Goal: Task Accomplishment & Management: Manage account settings

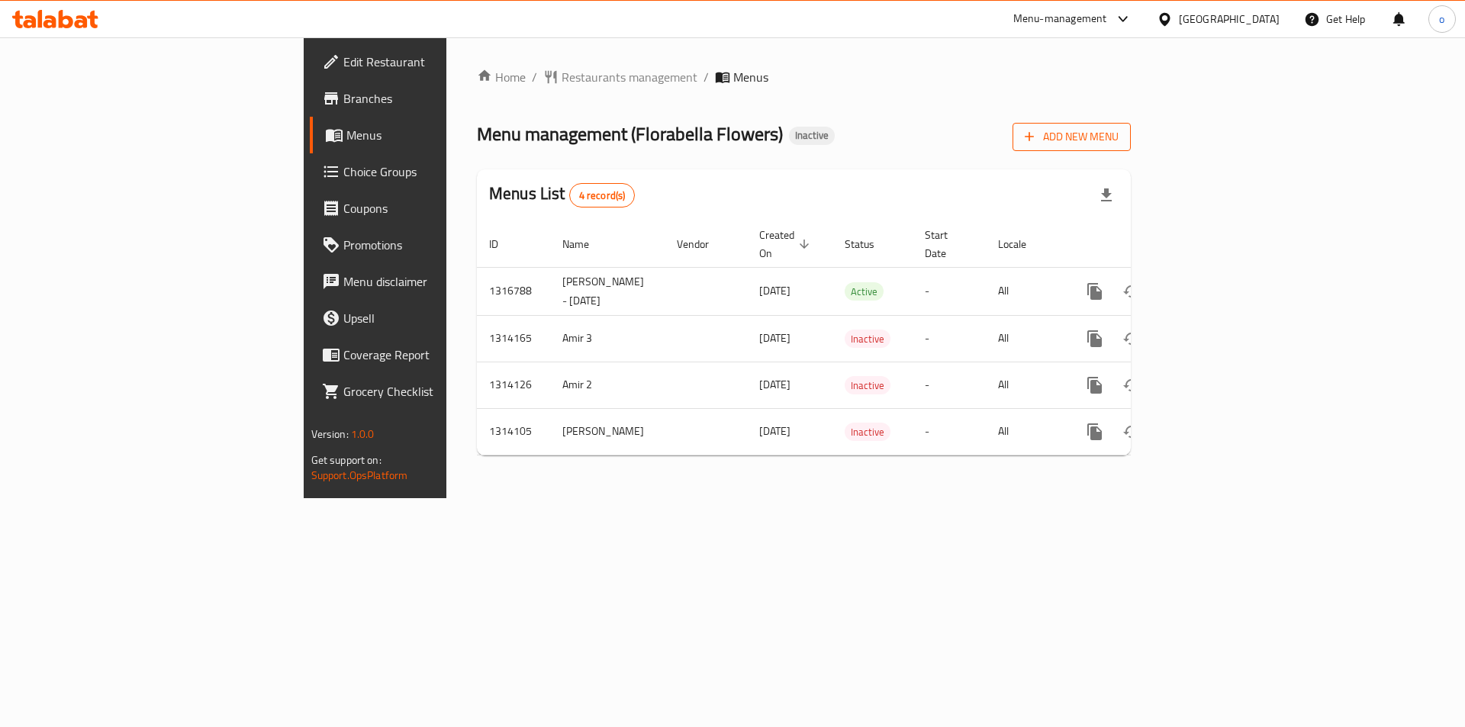
click at [1118, 140] on span "Add New Menu" at bounding box center [1071, 136] width 94 height 19
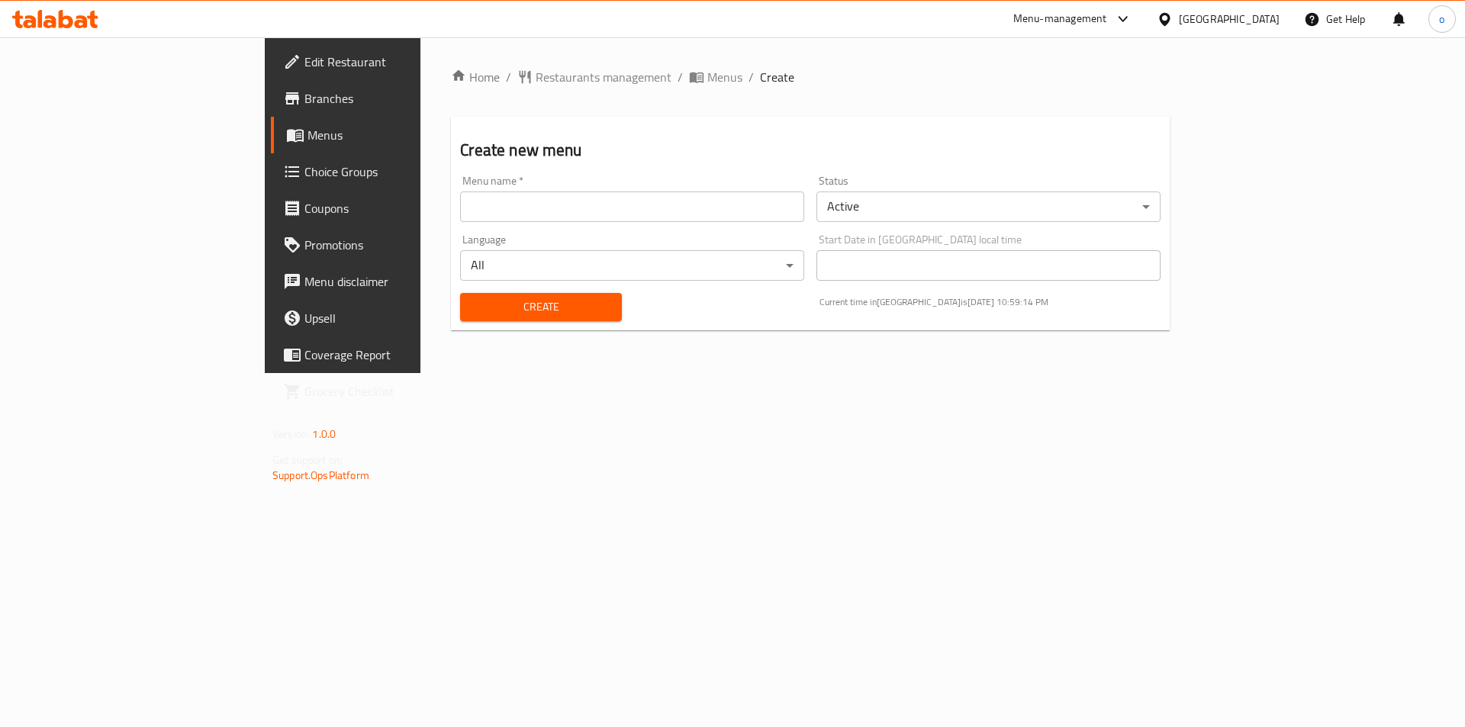
click at [506, 203] on input "text" at bounding box center [632, 206] width 344 height 31
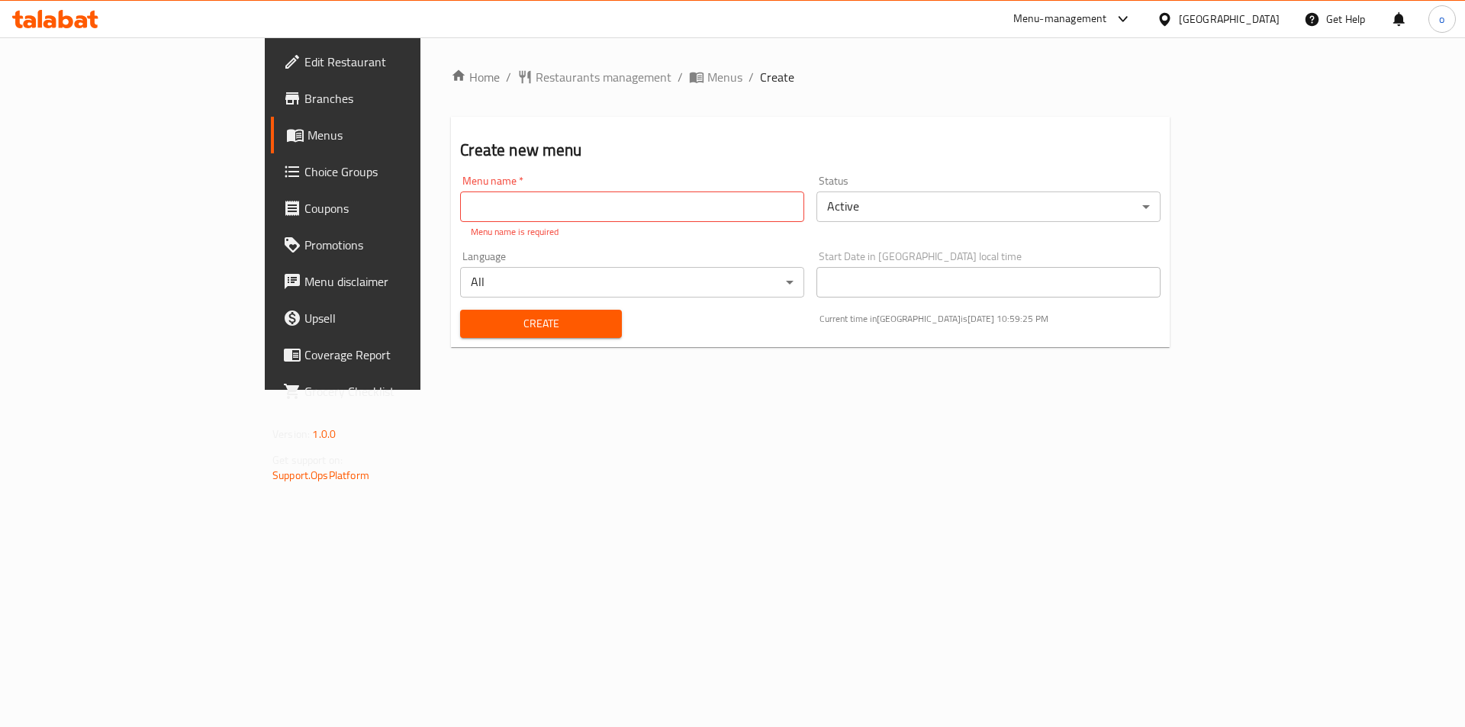
click at [639, 213] on input "text" at bounding box center [632, 206] width 344 height 31
paste input "Happy Tail"
type input "Happy Tail"
click at [741, 390] on div "Home / Restaurants management / Menus / Create Create new menu Menu name   * Ha…" at bounding box center [810, 213] width 780 height 352
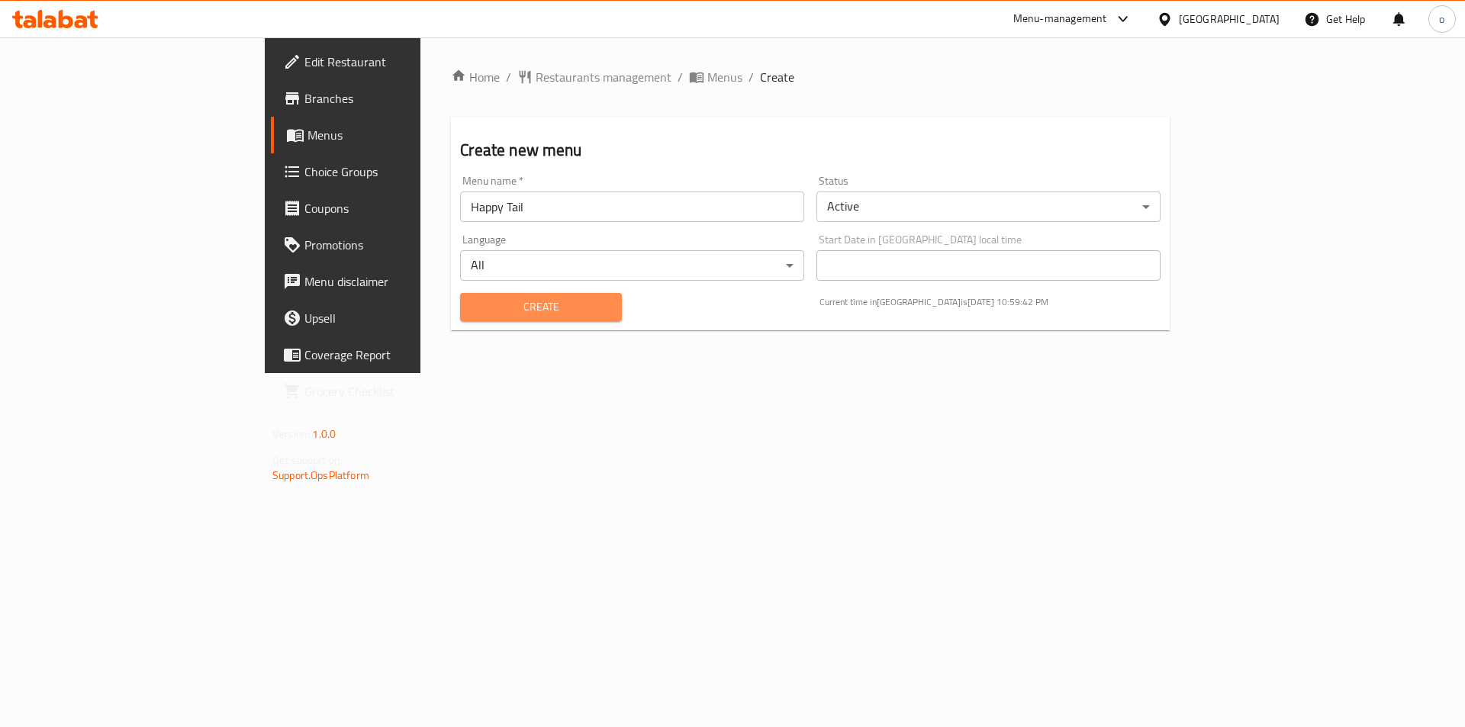
click at [493, 307] on span "Create" at bounding box center [540, 306] width 137 height 19
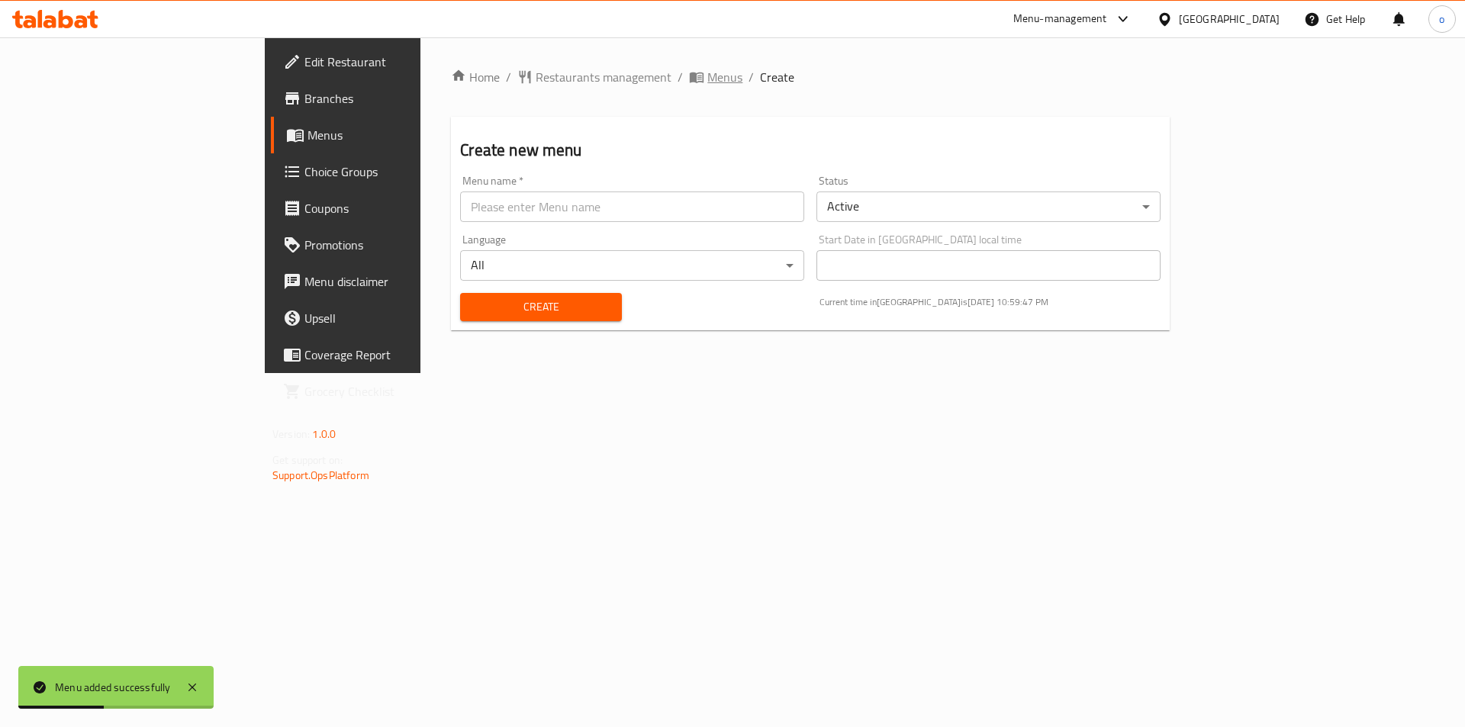
click at [707, 81] on span "Menus" at bounding box center [724, 77] width 35 height 18
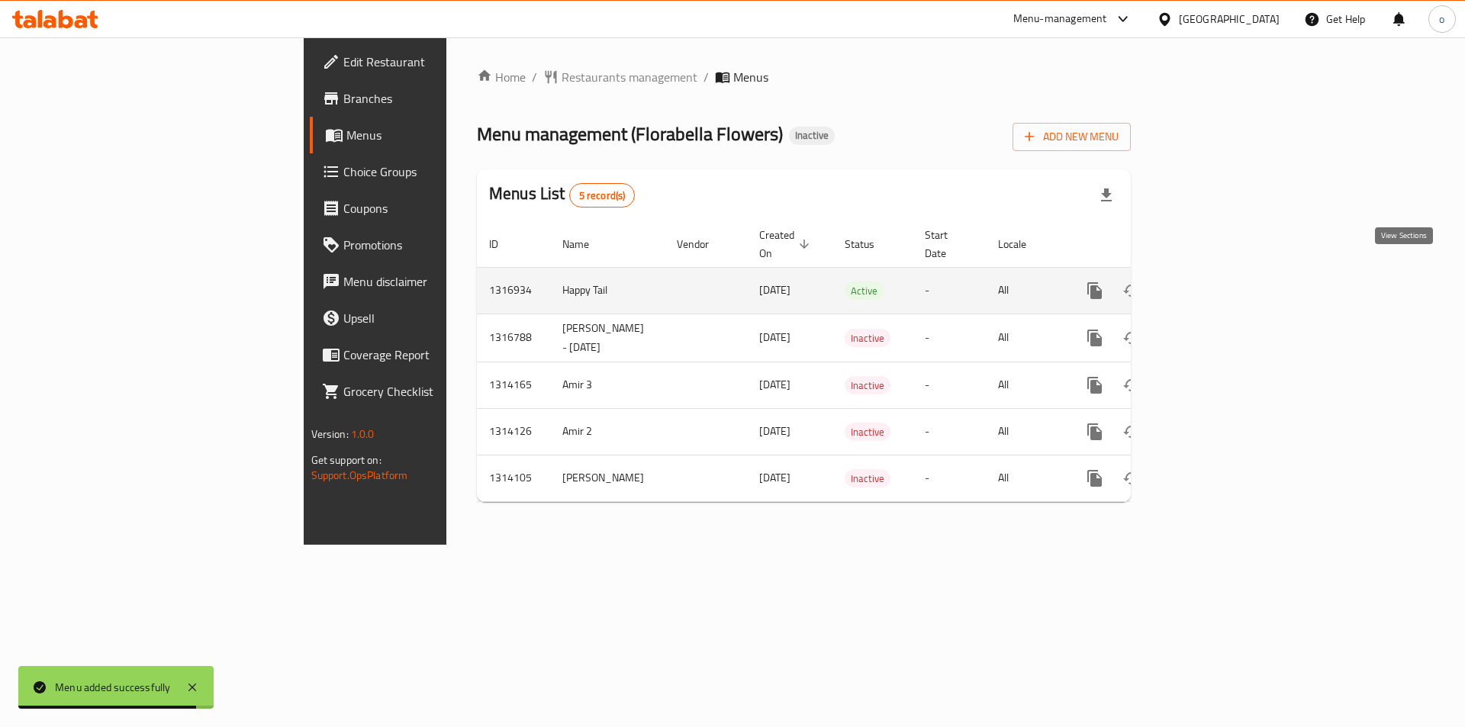
click at [1211, 284] on icon "enhanced table" at bounding box center [1205, 291] width 14 height 14
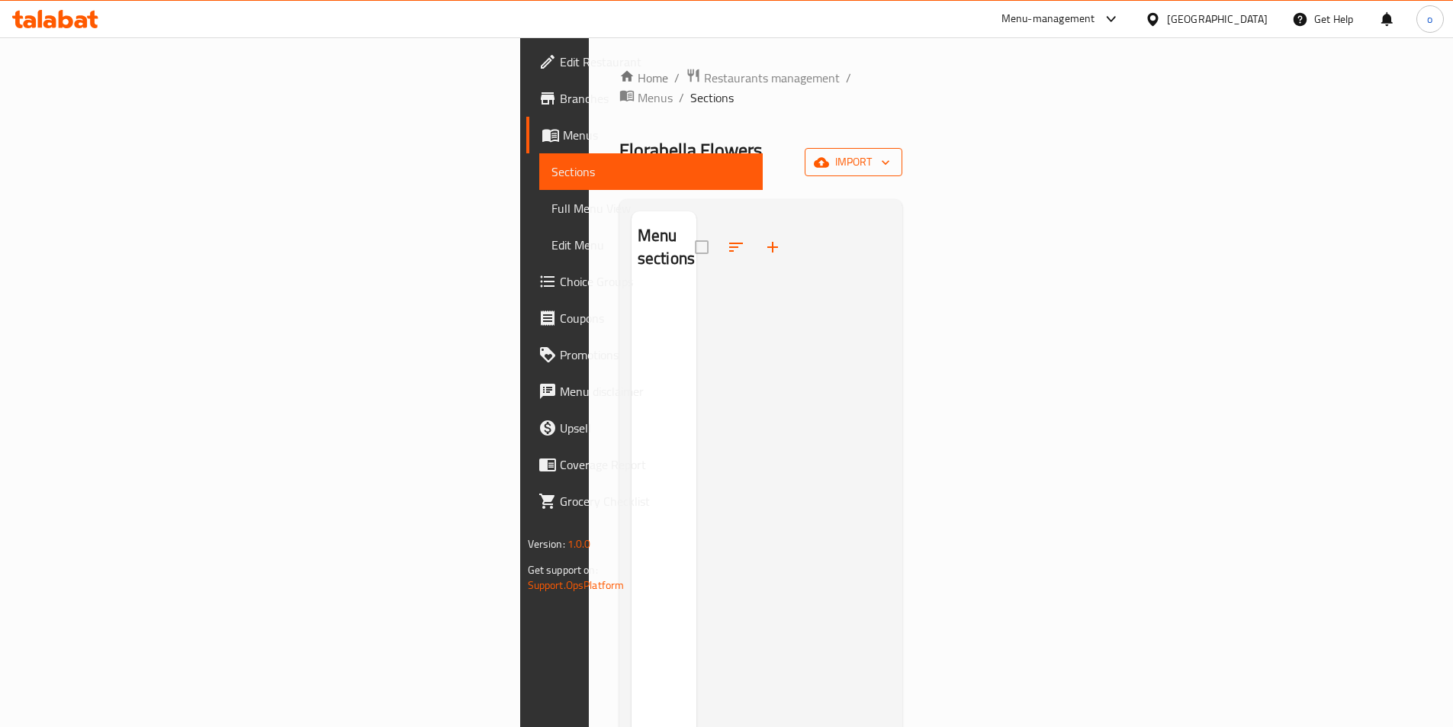
click at [890, 153] on span "import" at bounding box center [853, 162] width 73 height 19
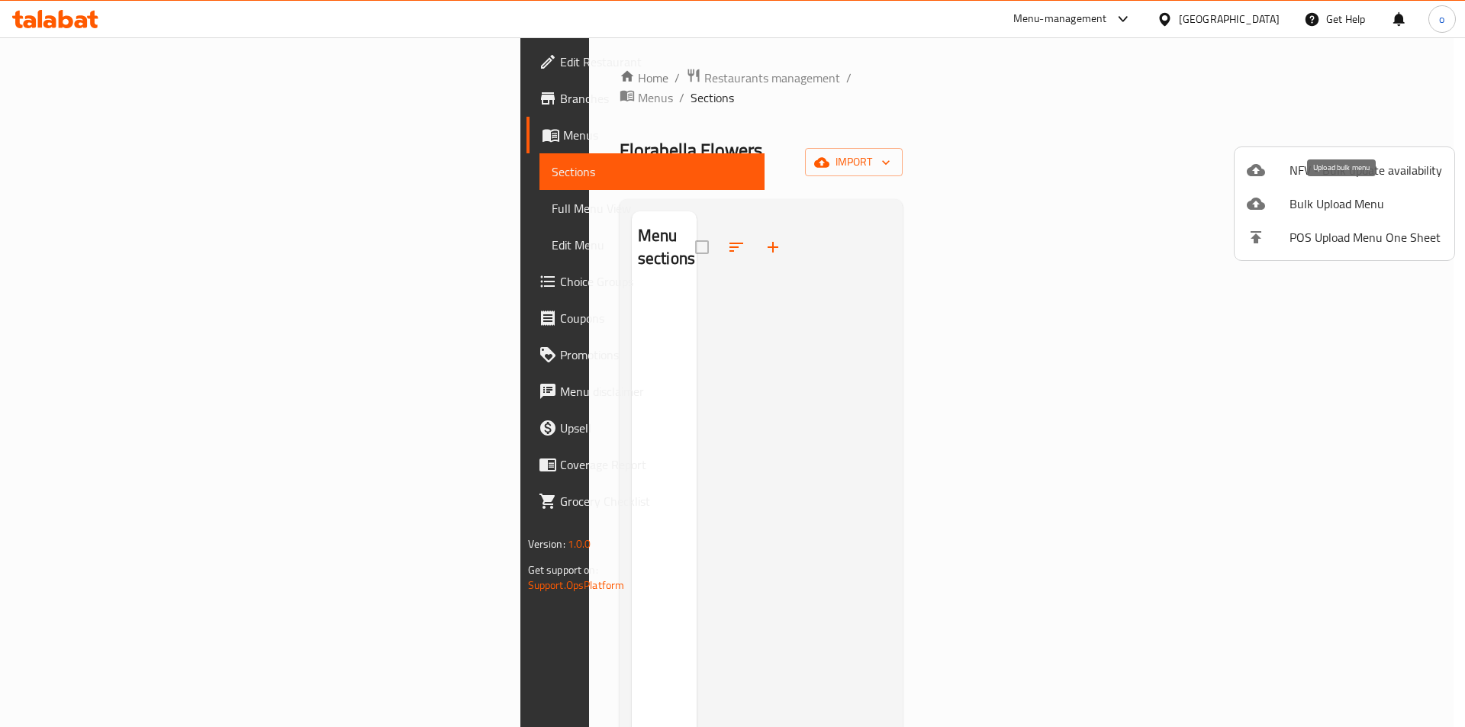
click at [1323, 208] on span "Bulk Upload Menu" at bounding box center [1365, 204] width 153 height 18
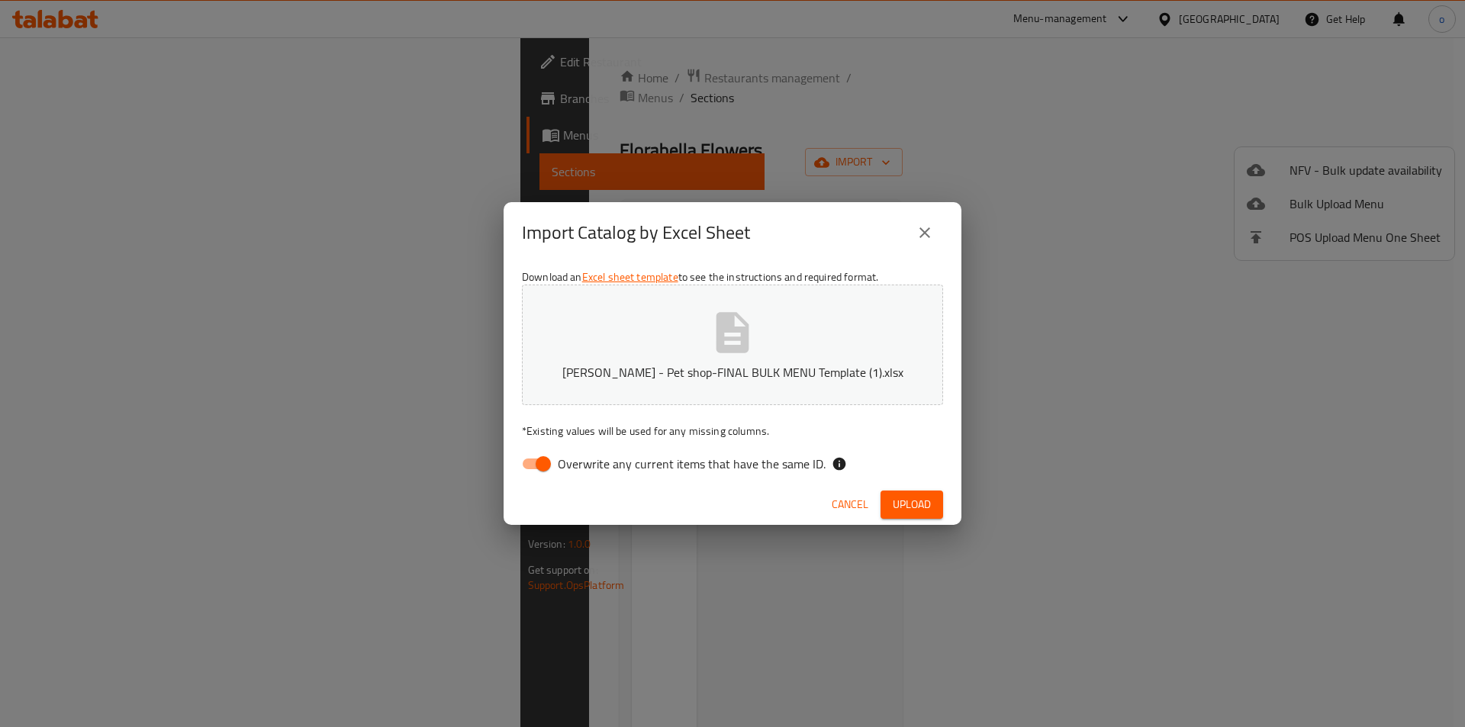
click at [543, 465] on input "Overwrite any current items that have the same ID." at bounding box center [543, 463] width 87 height 29
checkbox input "false"
click at [906, 504] on span "Upload" at bounding box center [911, 504] width 38 height 19
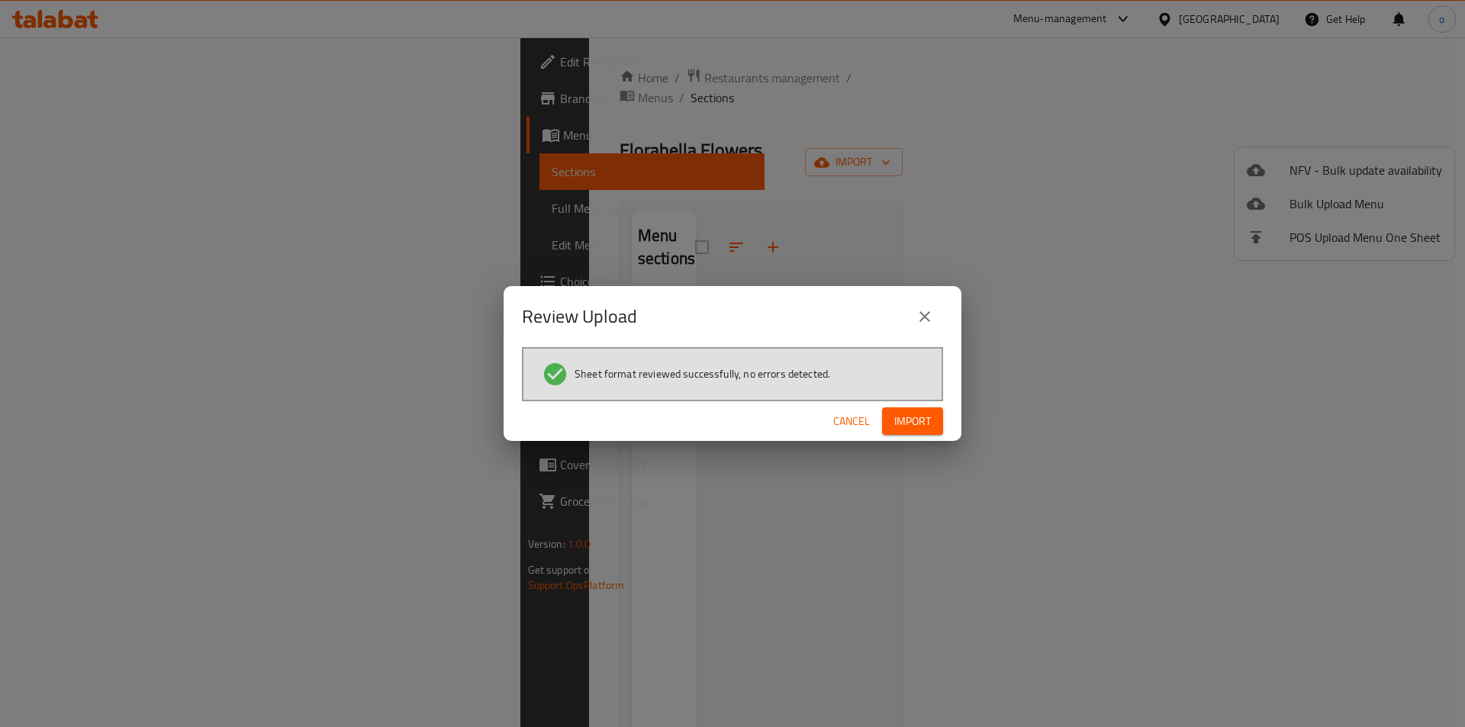
click at [921, 426] on span "Import" at bounding box center [912, 421] width 37 height 19
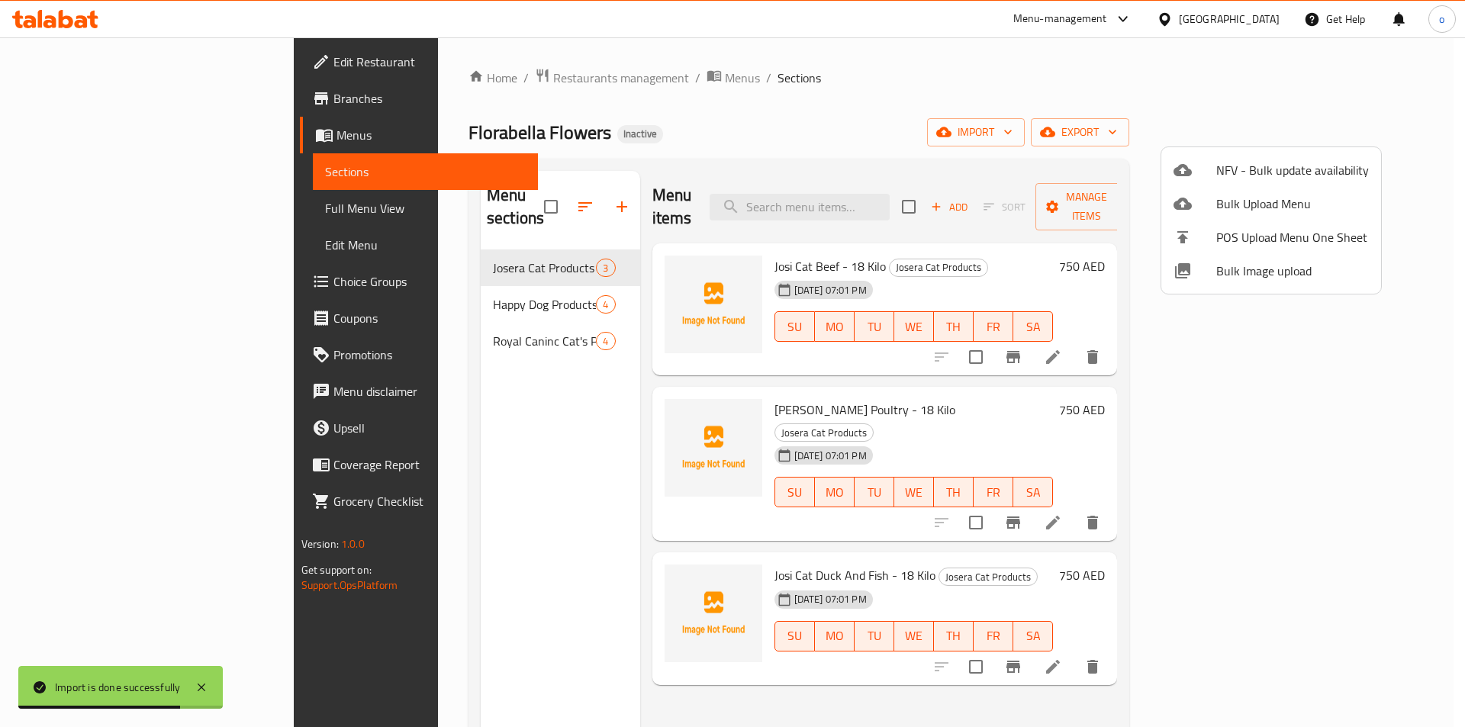
click at [103, 212] on div at bounding box center [732, 363] width 1465 height 727
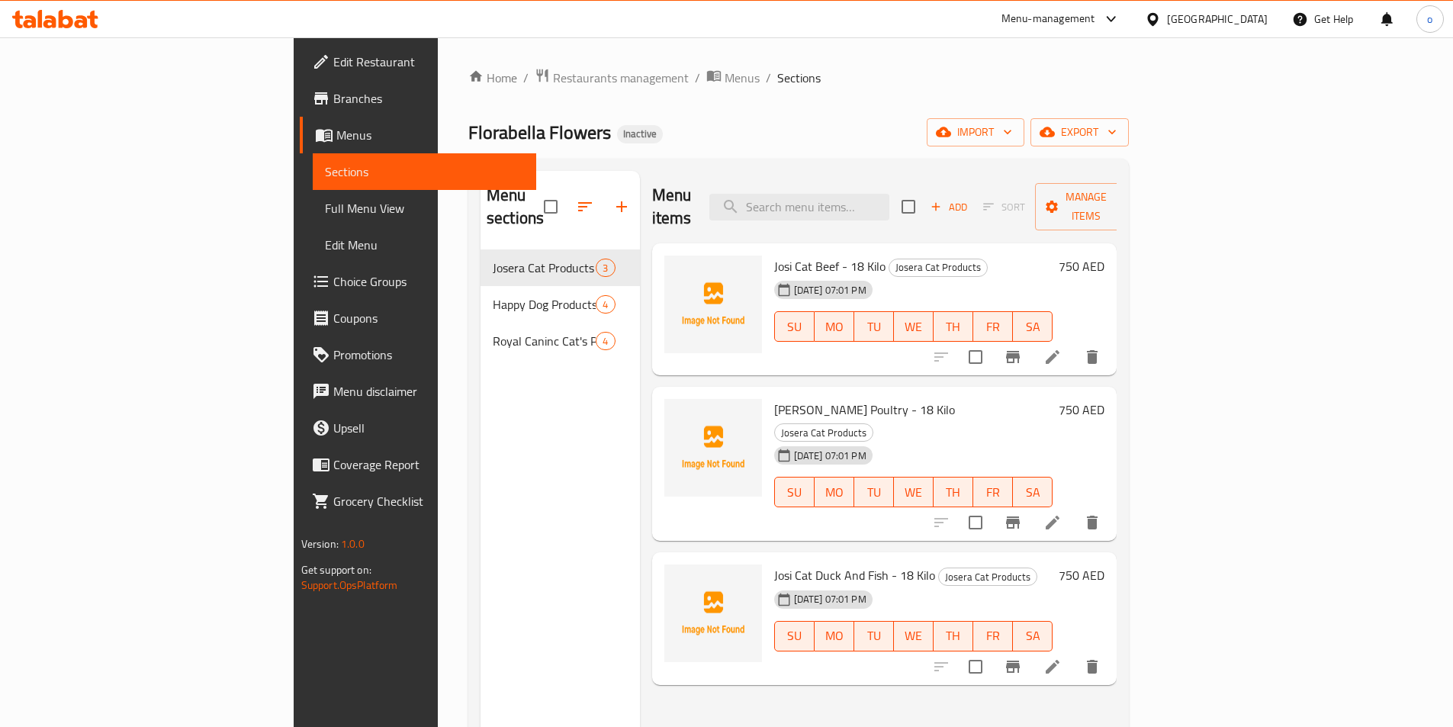
click at [325, 211] on span "Full Menu View" at bounding box center [424, 208] width 199 height 18
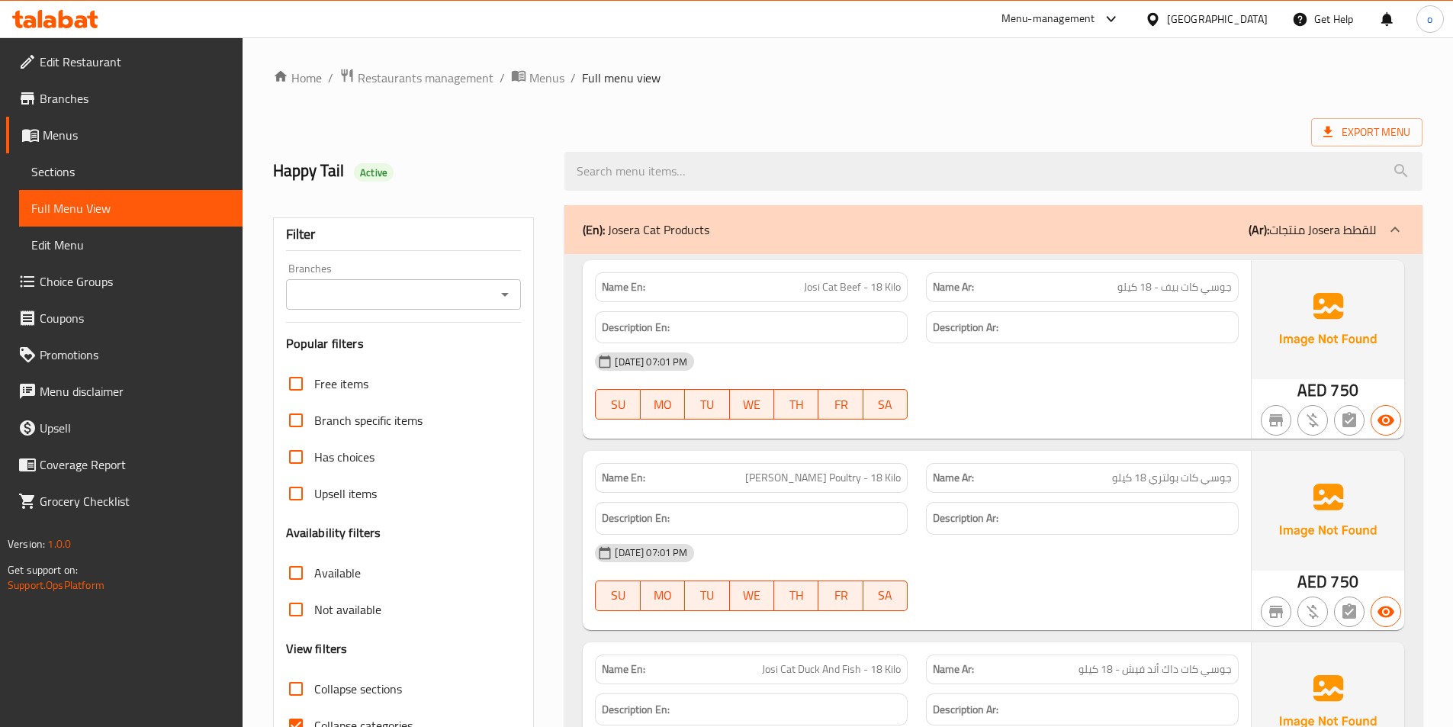
click at [96, 172] on span "Sections" at bounding box center [130, 171] width 199 height 18
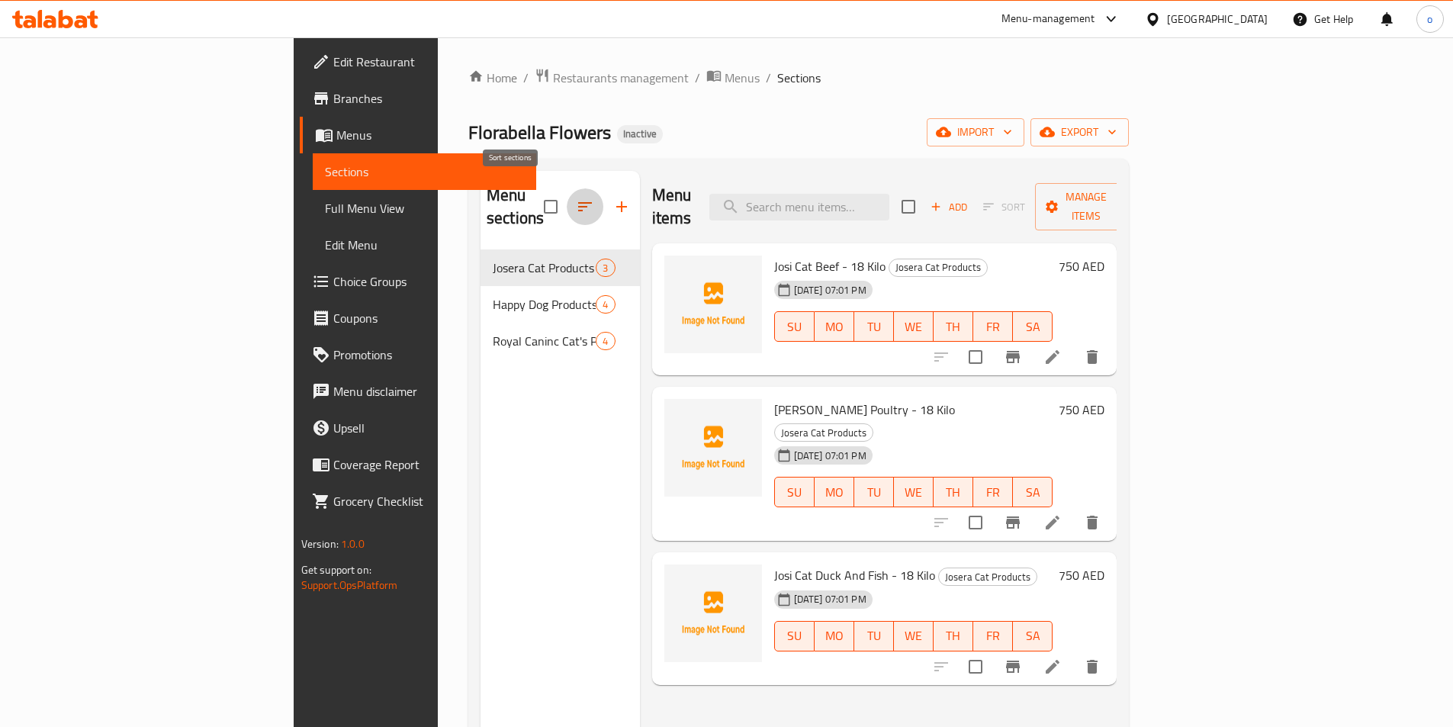
click at [578, 202] on icon "button" at bounding box center [585, 206] width 14 height 9
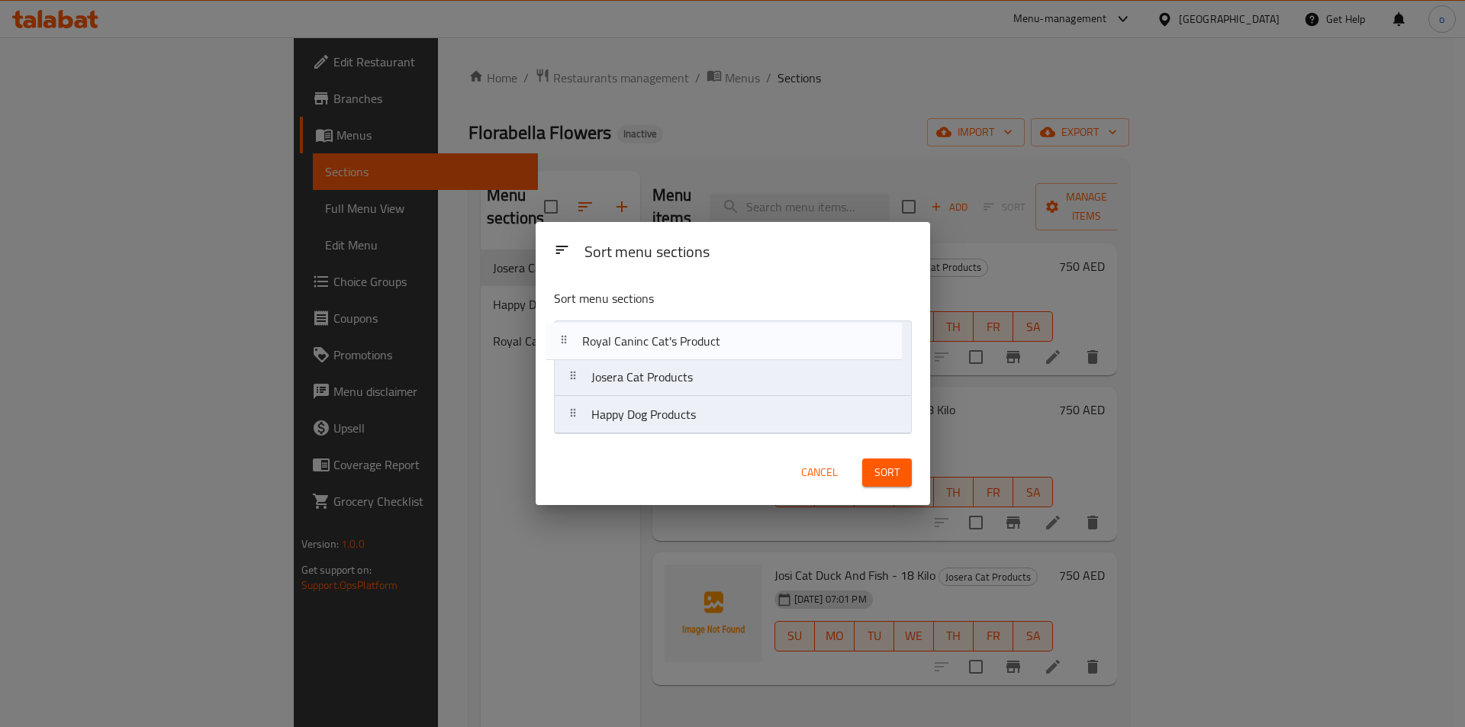
drag, startPoint x: 574, startPoint y: 424, endPoint x: 561, endPoint y: 329, distance: 96.1
click at [561, 329] on nav "Josera Cat Products Happy Dog Products Royal Caninc Cat's Product" at bounding box center [733, 377] width 358 height 114
drag, startPoint x: 564, startPoint y: 423, endPoint x: 575, endPoint y: 356, distance: 68.1
click at [575, 356] on nav "Royal Caninc Cat's Product Josera Cat Products Happy Dog Products" at bounding box center [733, 377] width 358 height 114
drag, startPoint x: 587, startPoint y: 378, endPoint x: 577, endPoint y: 339, distance: 39.4
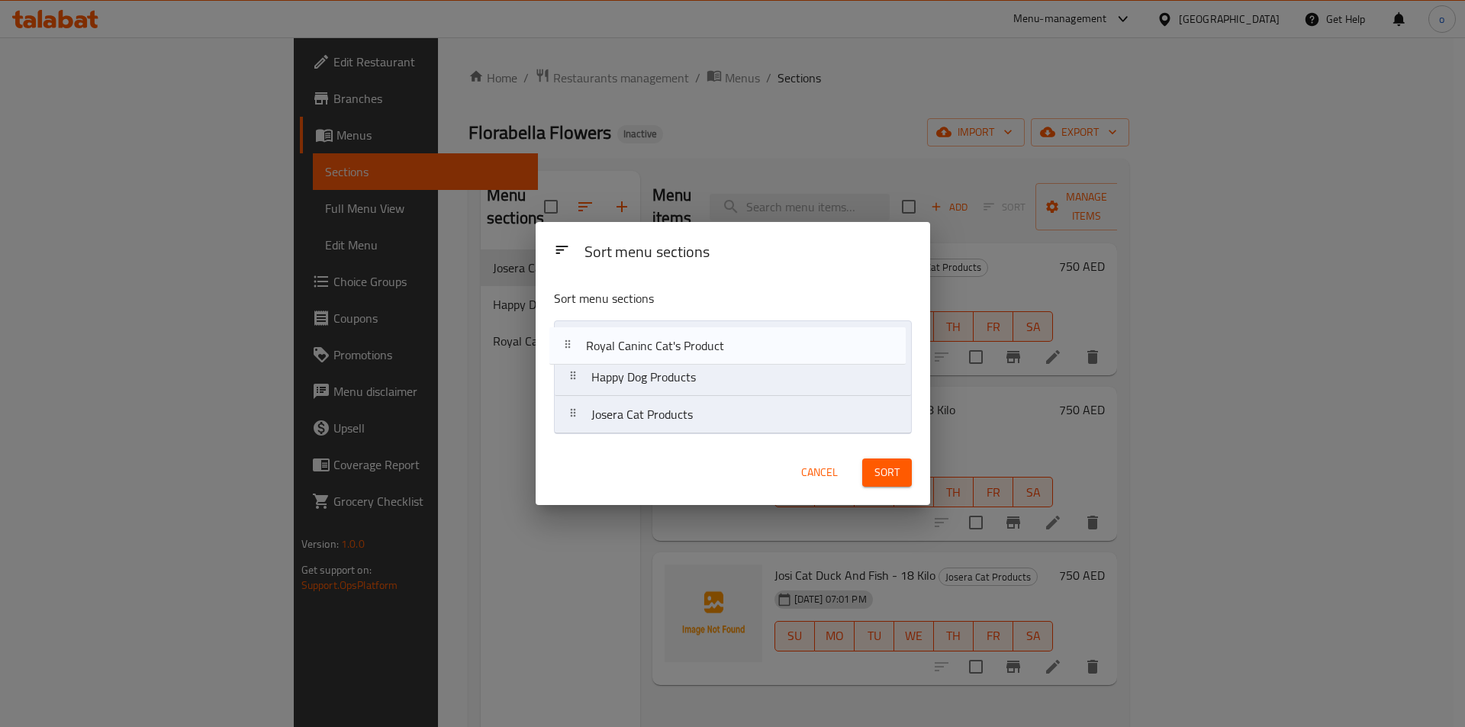
click at [577, 339] on nav "Happy Dog Products Royal Caninc Cat's Product Josera Cat Products" at bounding box center [733, 377] width 358 height 114
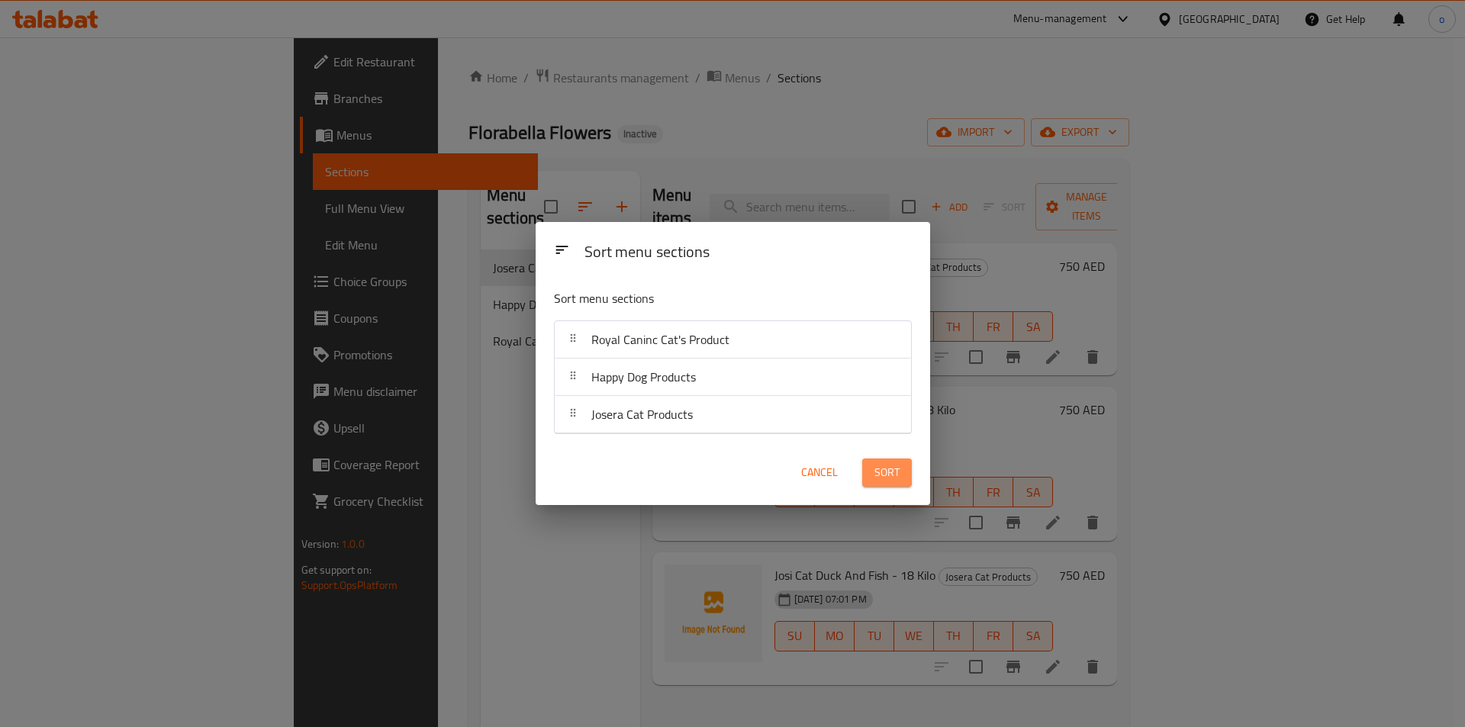
click at [868, 474] on button "Sort" at bounding box center [887, 472] width 50 height 28
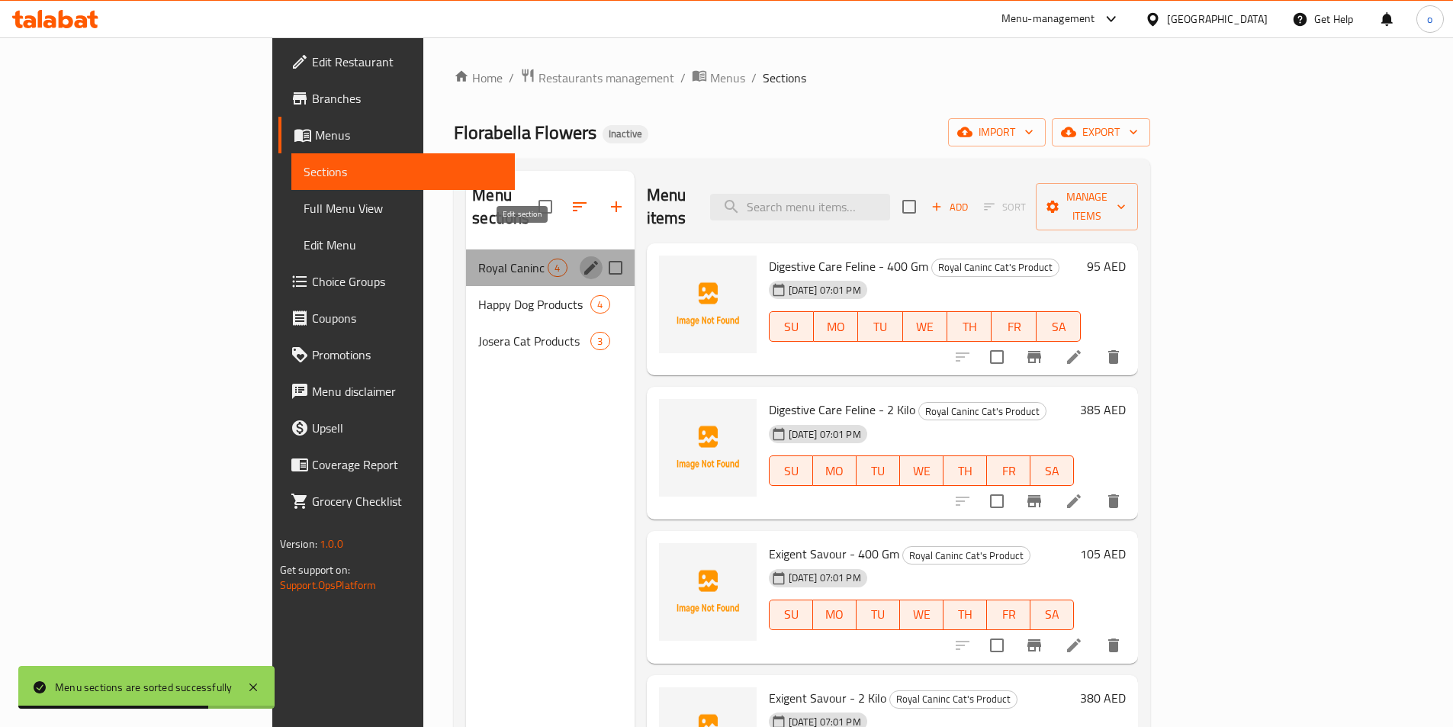
click at [582, 259] on icon "edit" at bounding box center [591, 268] width 18 height 18
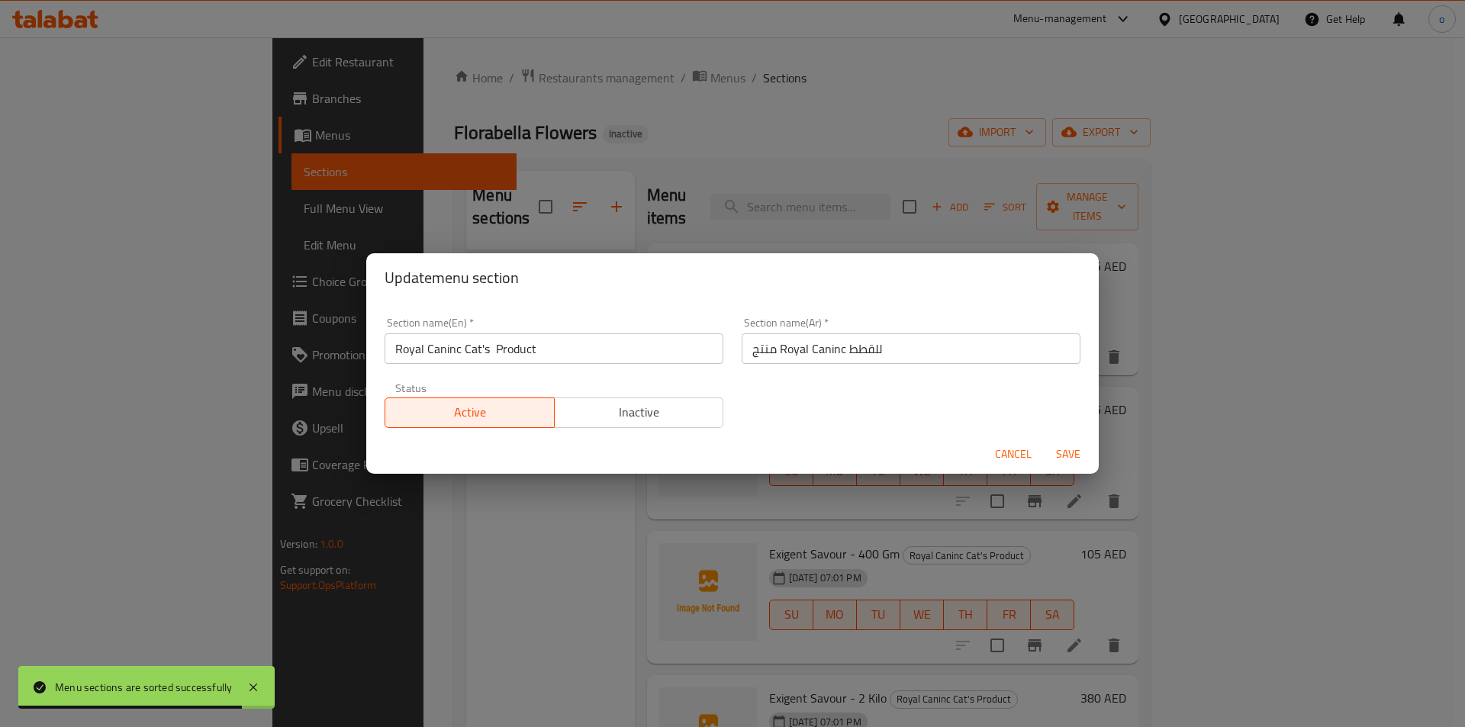
click at [464, 518] on div "Update menu section Section name(En)   * Royal Caninc Cat's Product Section nam…" at bounding box center [732, 363] width 1465 height 727
click at [985, 443] on div "Cancel Save" at bounding box center [732, 454] width 732 height 40
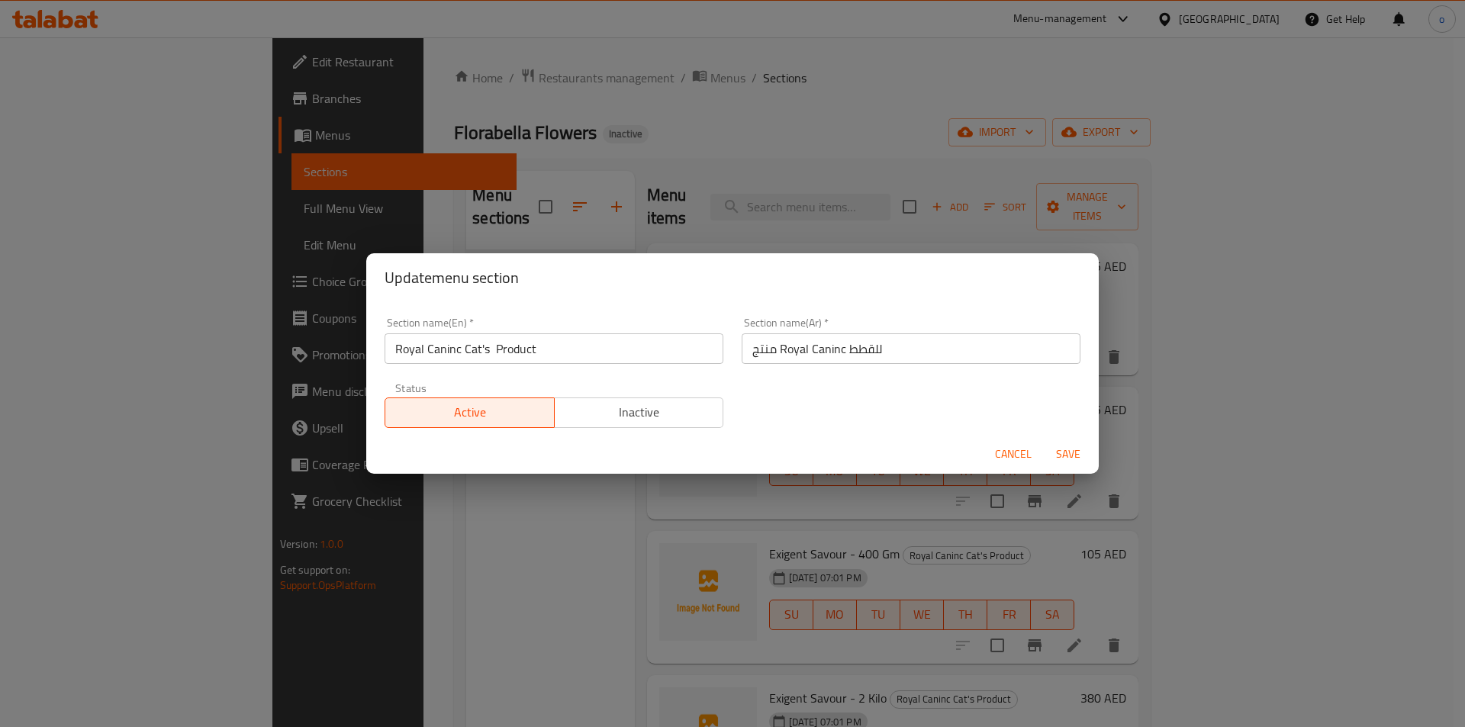
click at [991, 449] on button "Cancel" at bounding box center [1013, 454] width 49 height 28
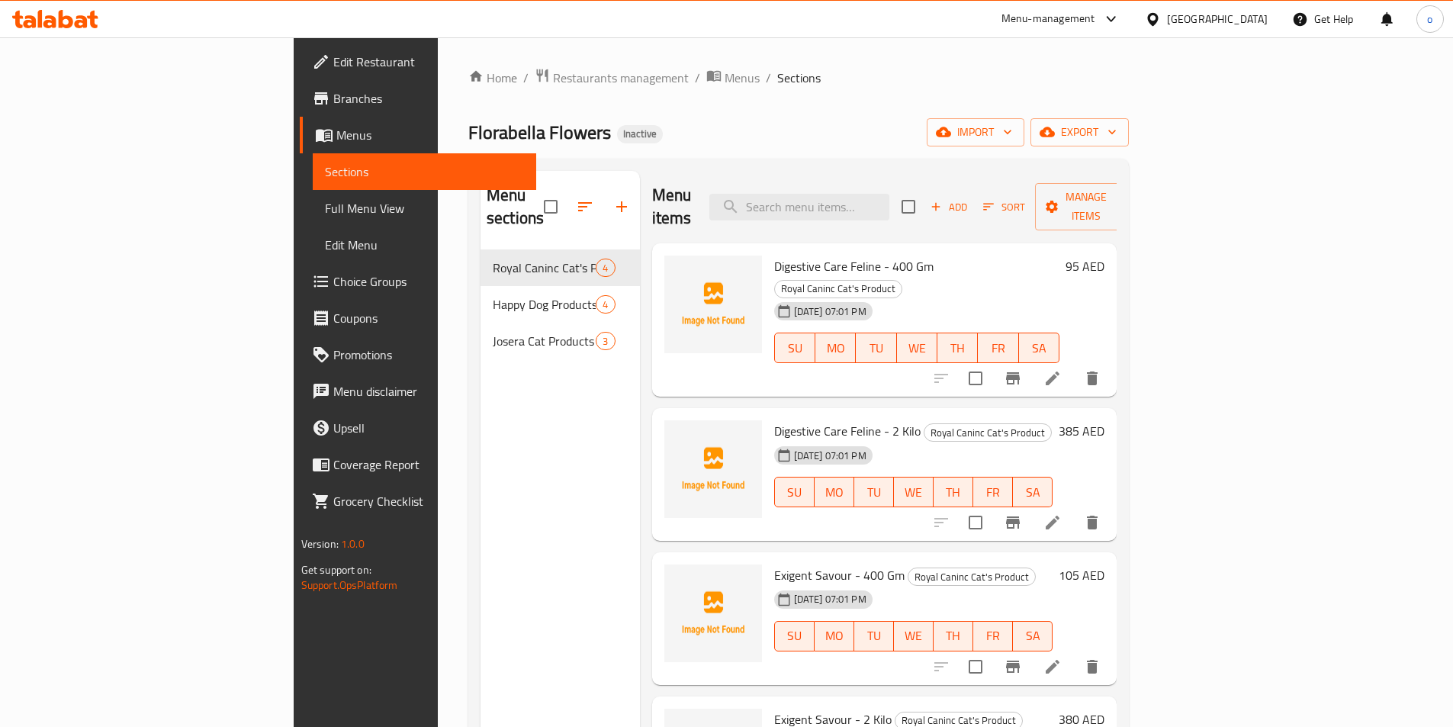
click at [325, 202] on span "Full Menu View" at bounding box center [424, 208] width 199 height 18
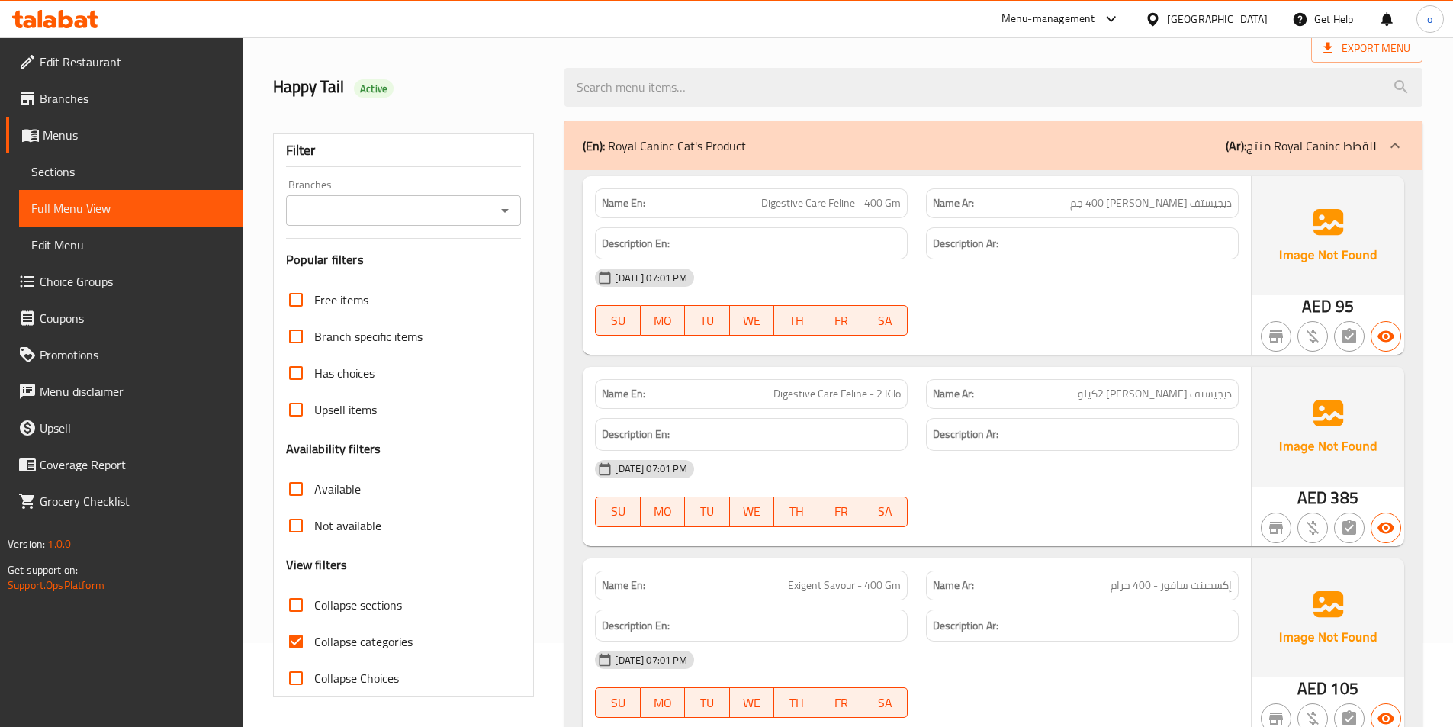
scroll to position [229, 0]
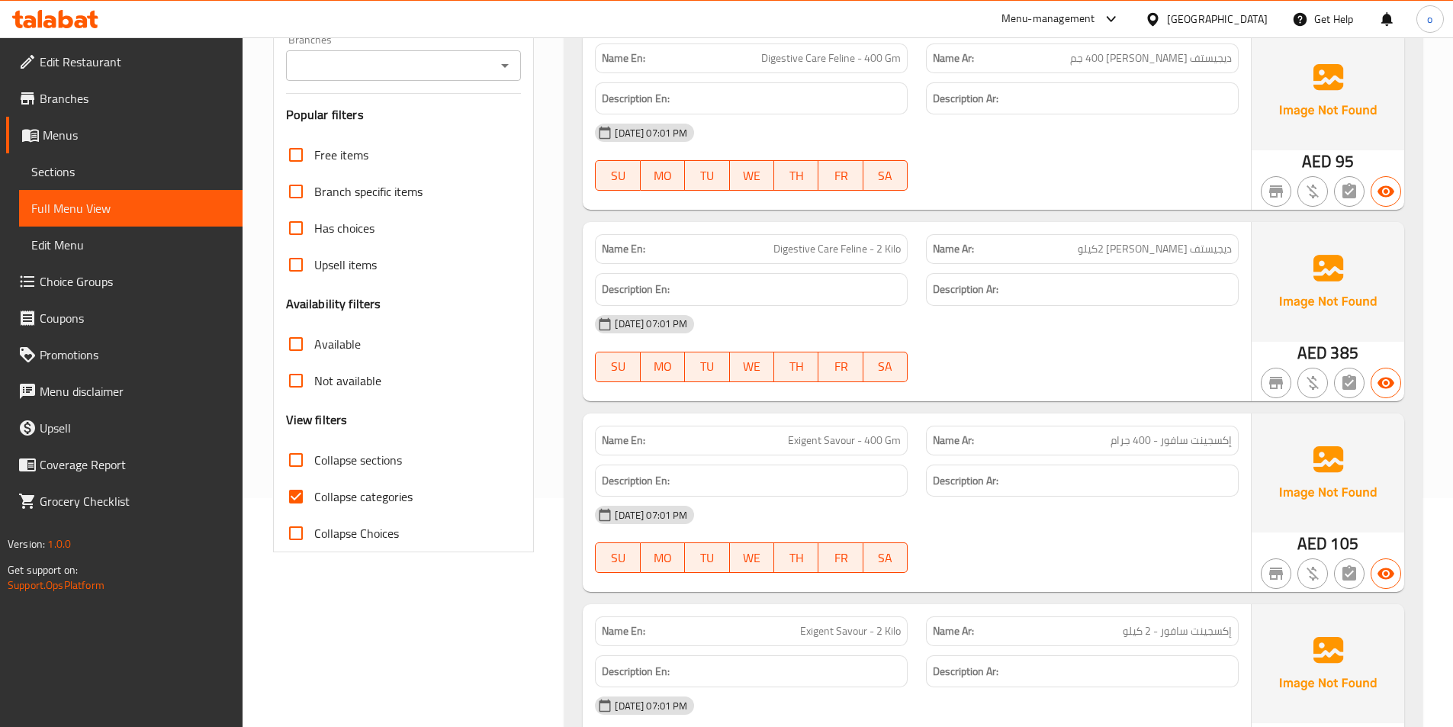
click at [346, 487] on span "Collapse categories" at bounding box center [363, 496] width 98 height 18
click at [314, 487] on input "Collapse categories" at bounding box center [296, 496] width 37 height 37
checkbox input "false"
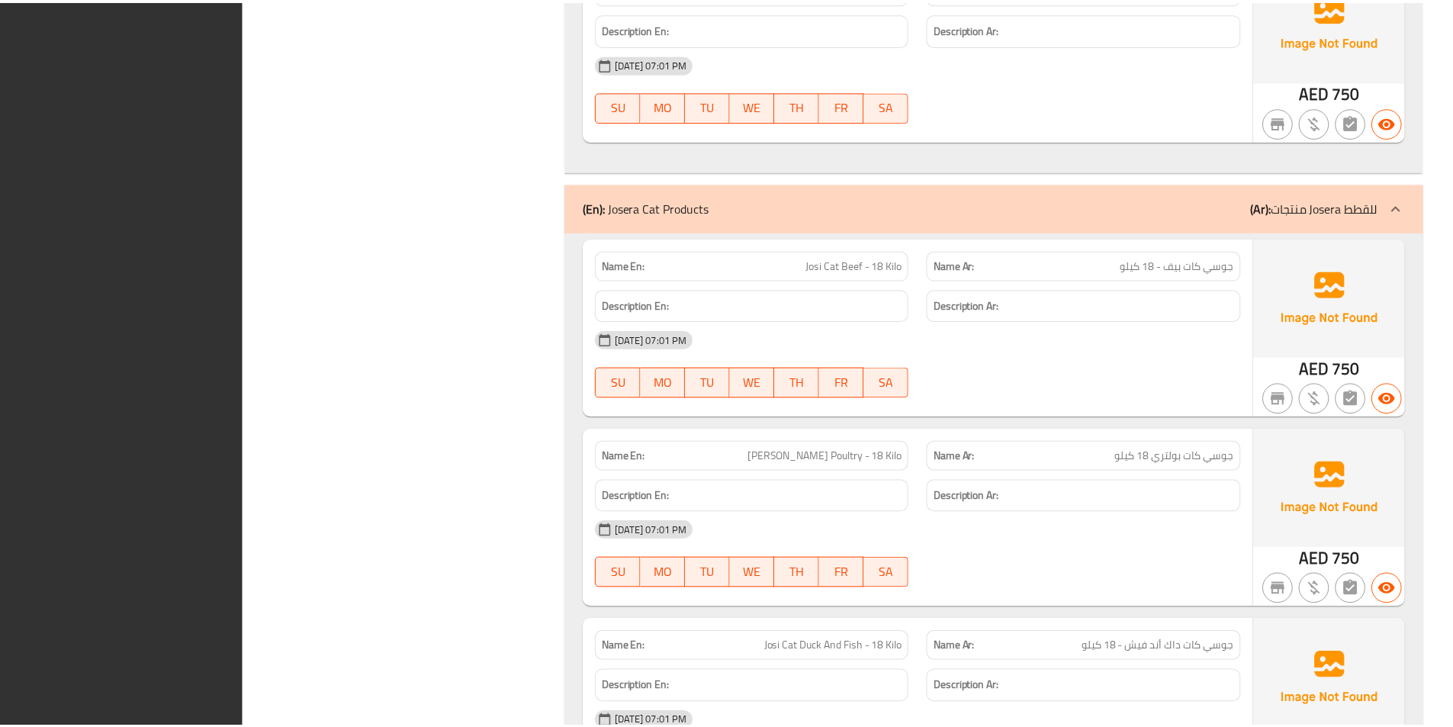
scroll to position [1854, 0]
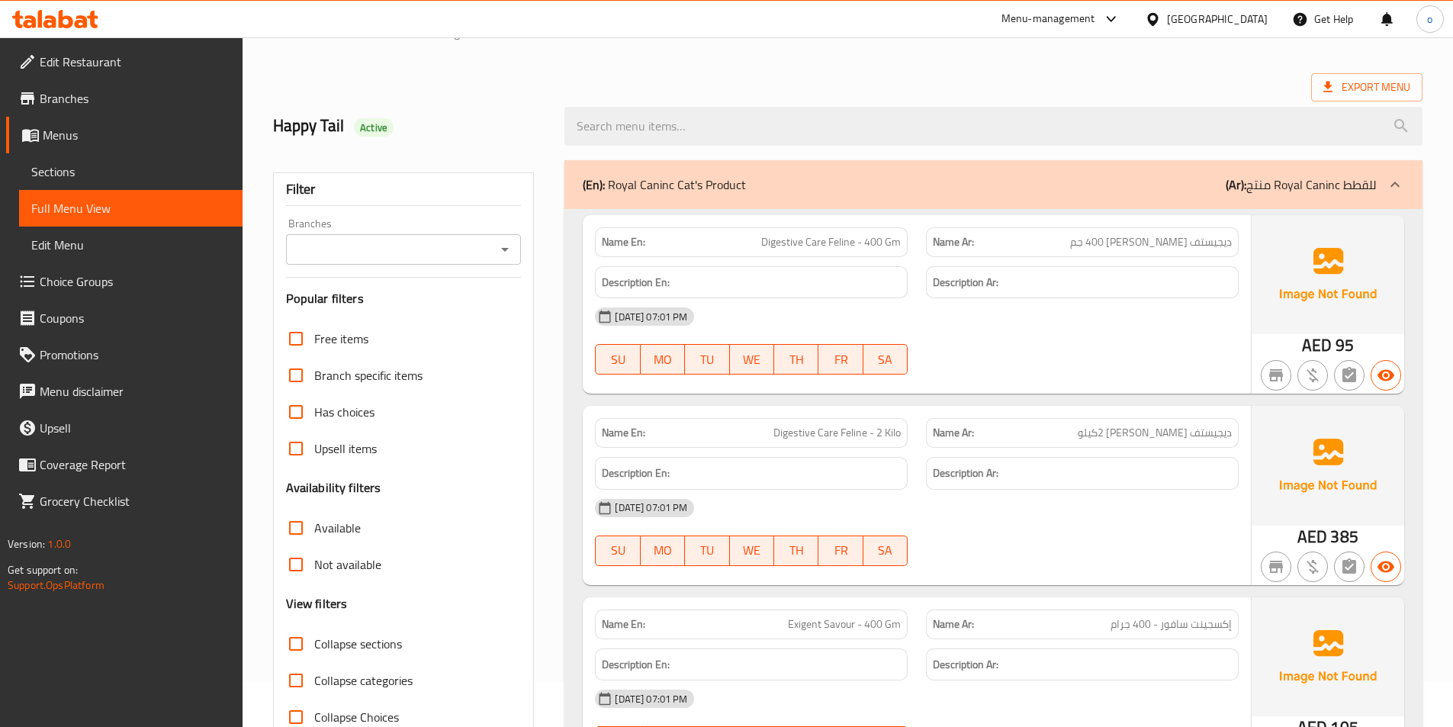
scroll to position [0, 0]
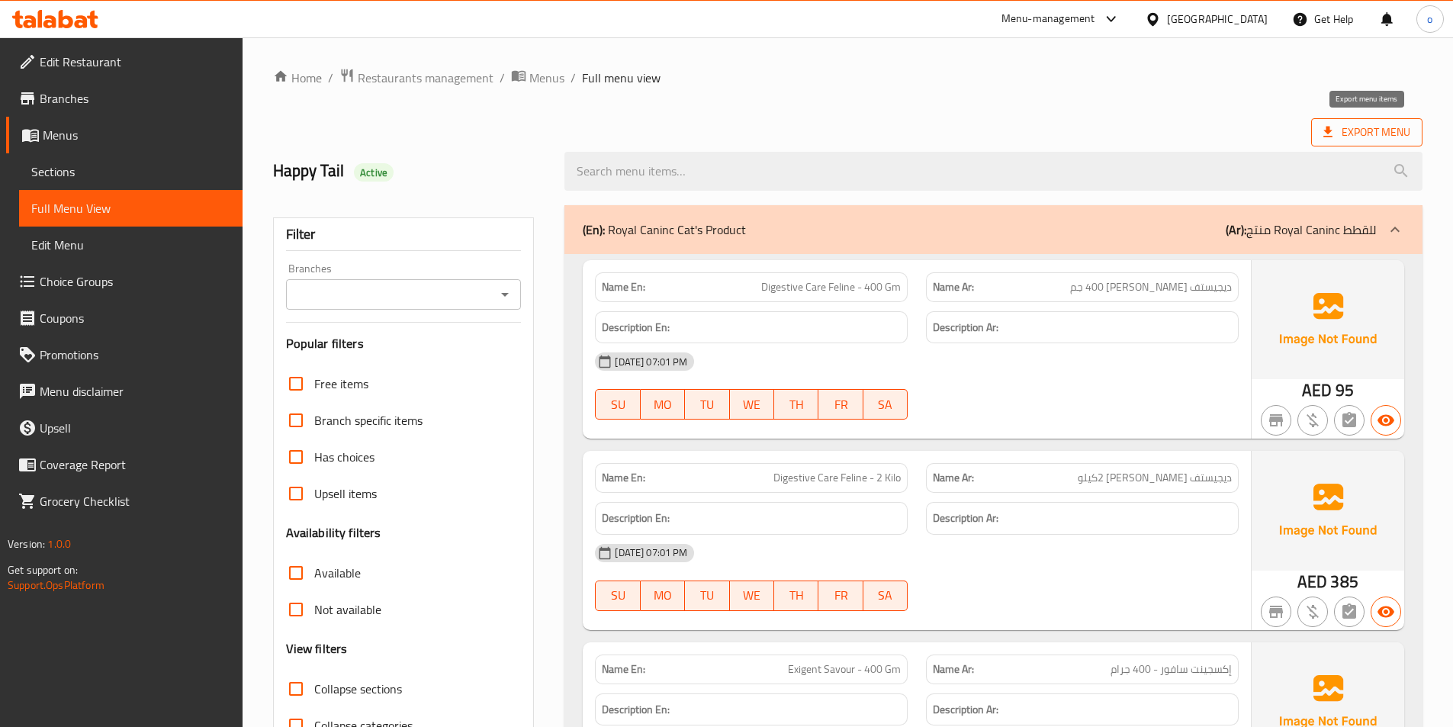
click at [1378, 140] on span "Export Menu" at bounding box center [1366, 132] width 87 height 19
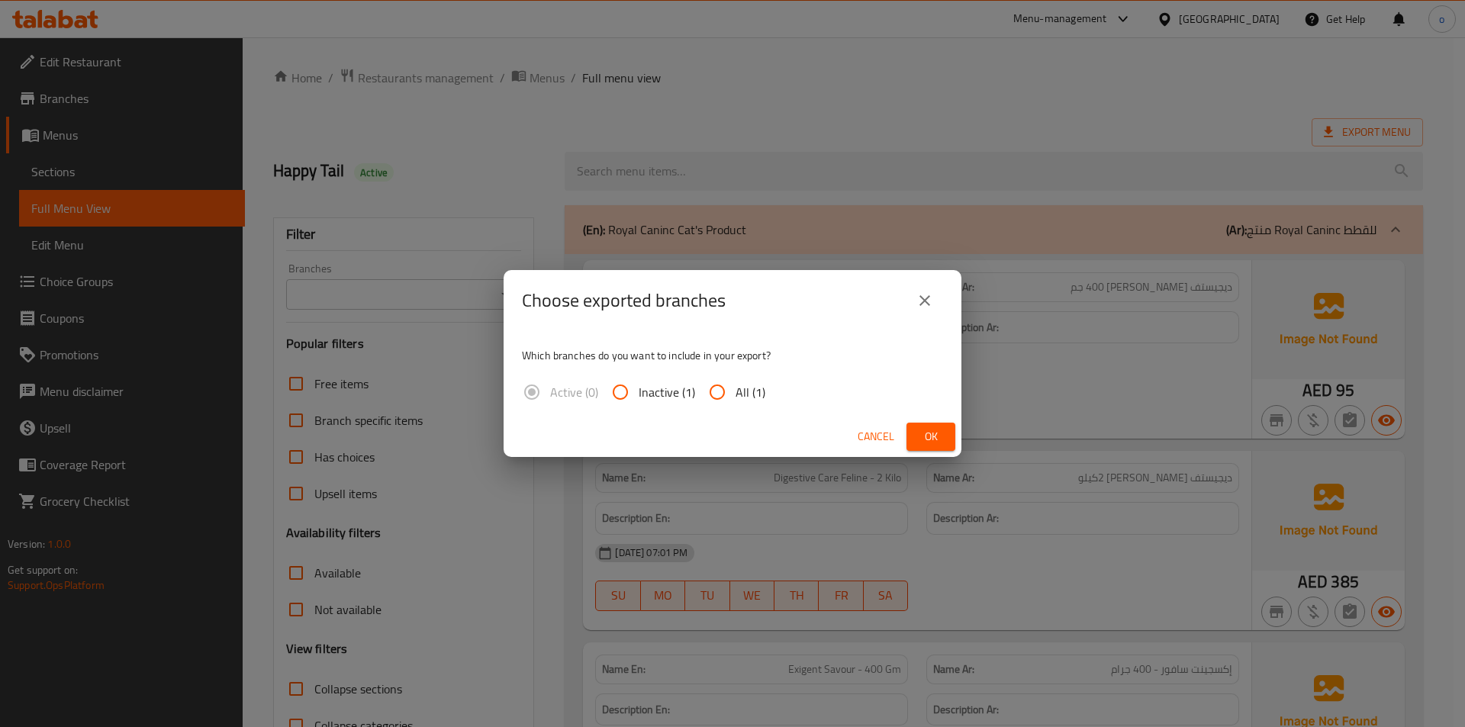
click at [741, 387] on span "All (1)" at bounding box center [750, 392] width 30 height 18
click at [735, 387] on input "All (1)" at bounding box center [717, 392] width 37 height 37
radio input "true"
click at [922, 428] on span "Ok" at bounding box center [930, 436] width 24 height 19
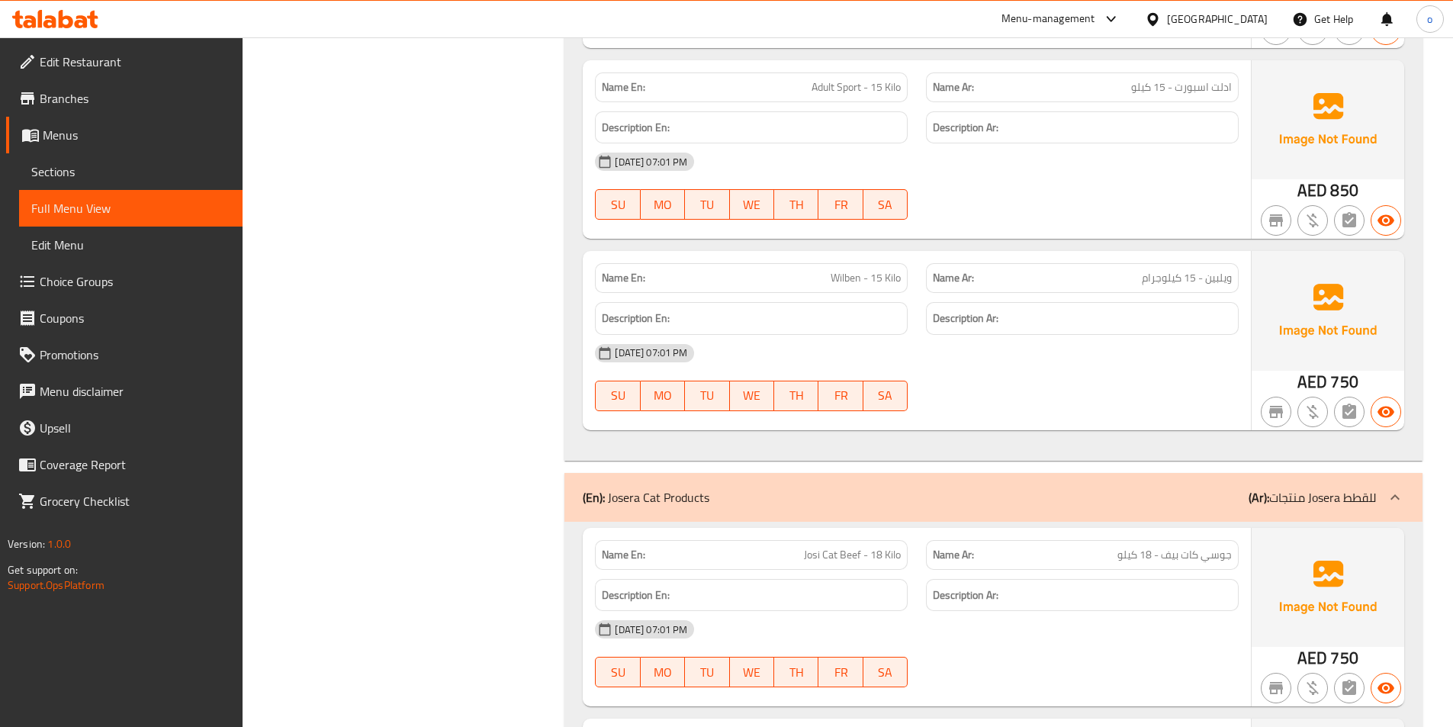
scroll to position [1449, 0]
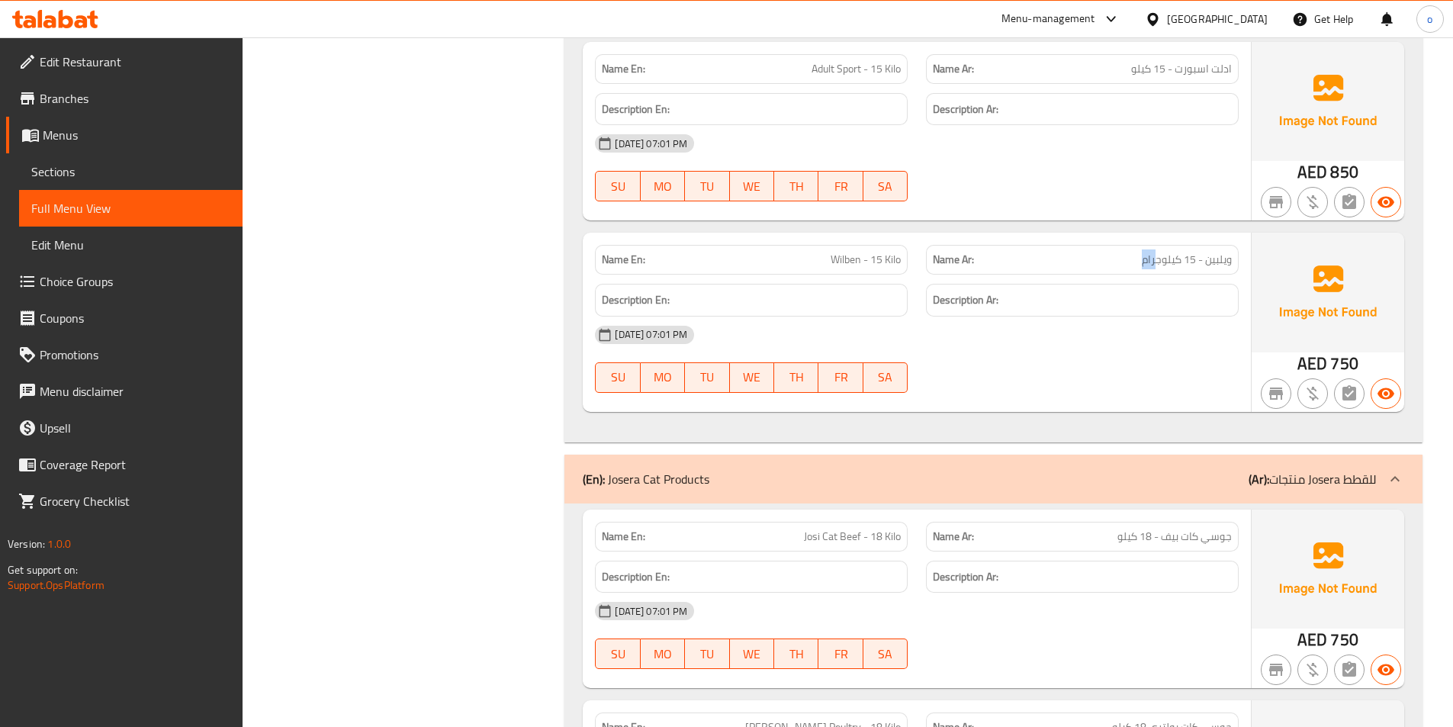
drag, startPoint x: 1156, startPoint y: 264, endPoint x: 1143, endPoint y: 268, distance: 13.5
click at [1143, 268] on span "ويلبين - 15 كيلوجرام" at bounding box center [1187, 260] width 90 height 16
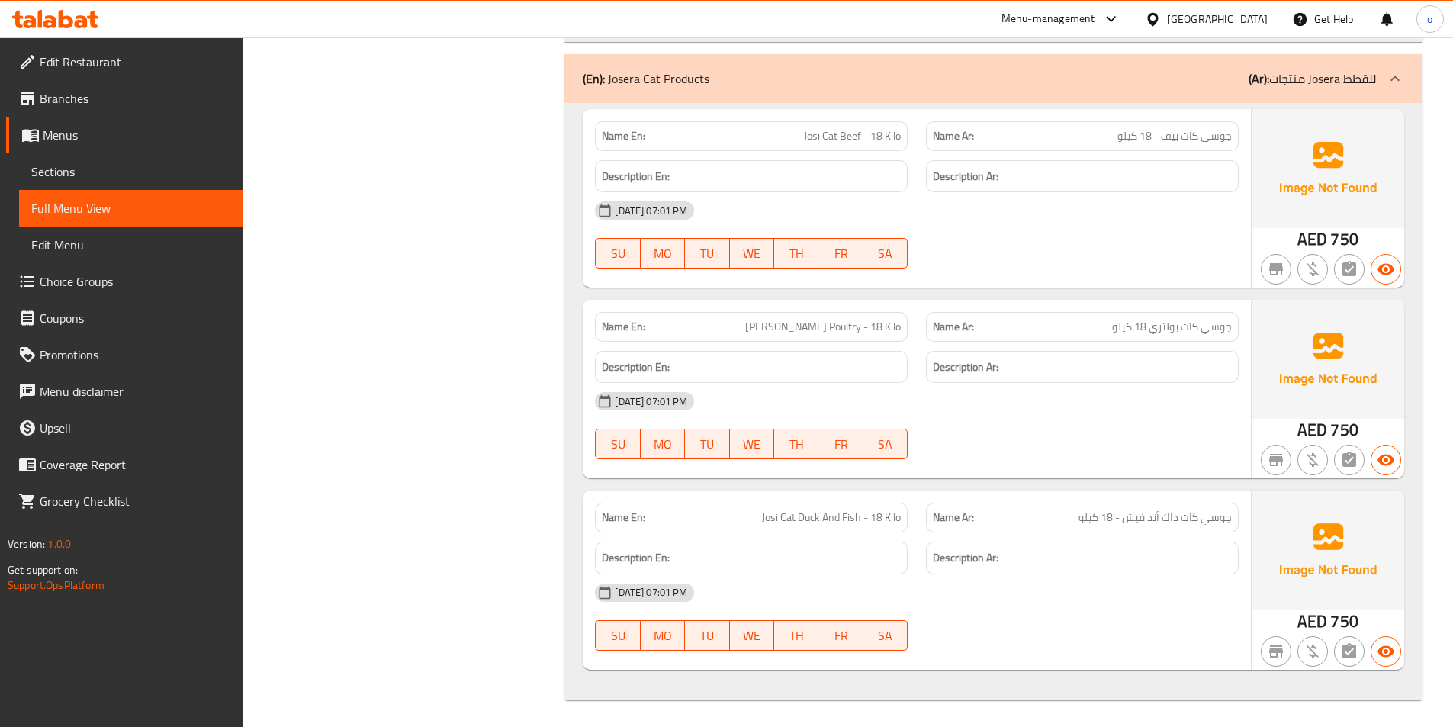
scroll to position [1854, 0]
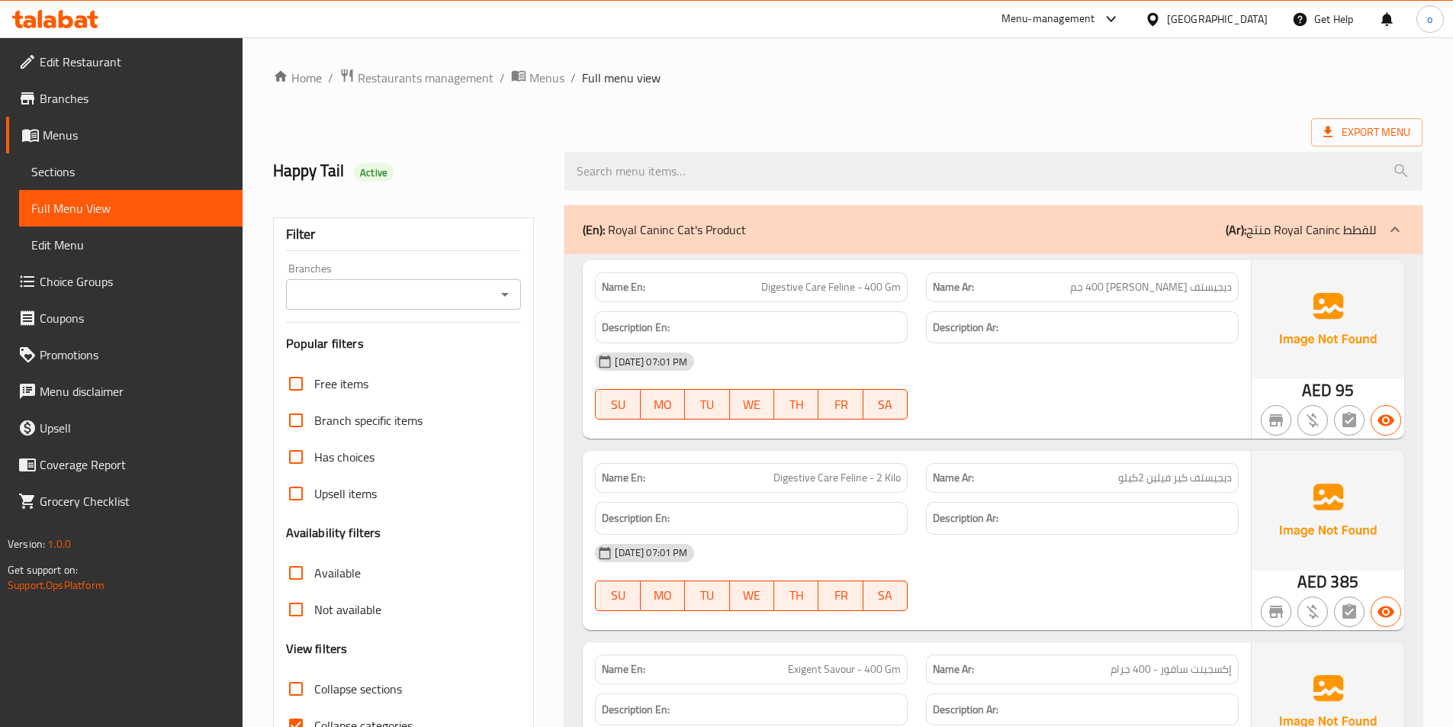
click at [103, 166] on span "Sections" at bounding box center [130, 171] width 199 height 18
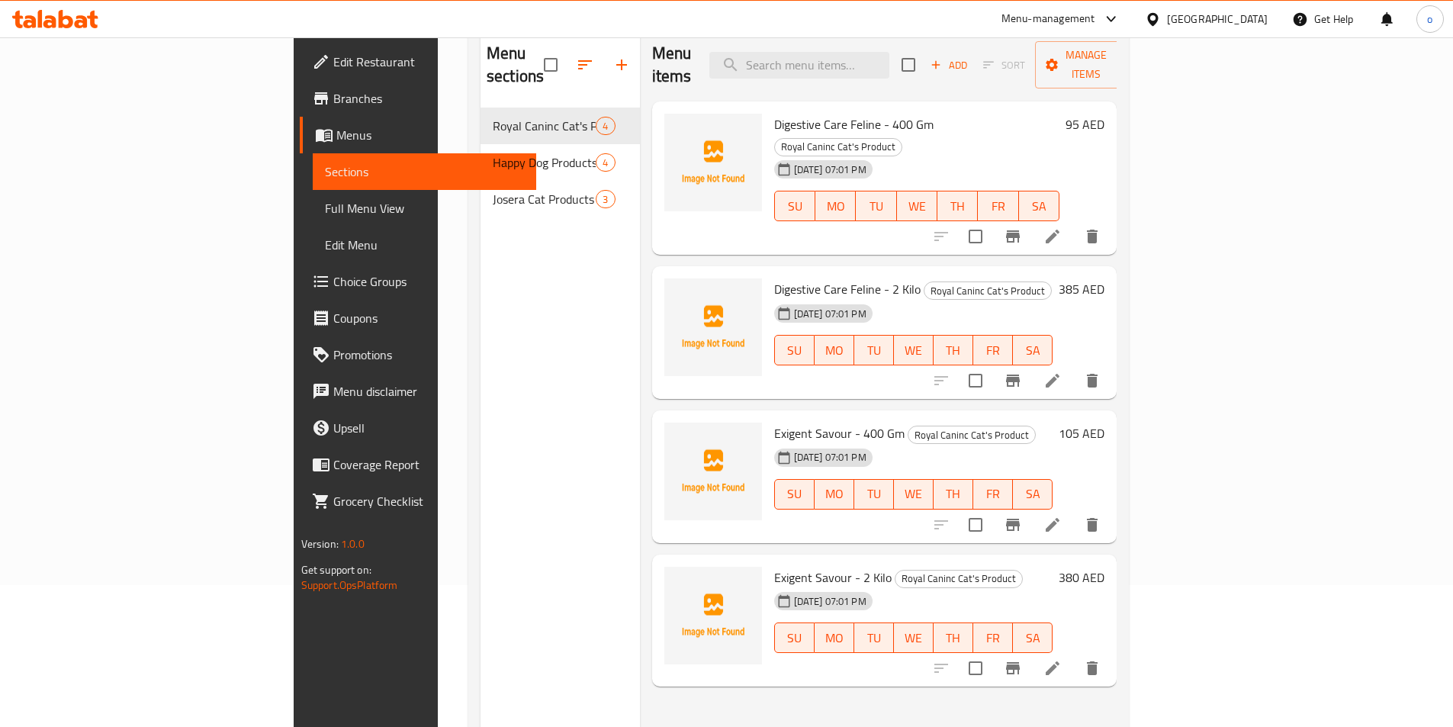
scroll to position [61, 0]
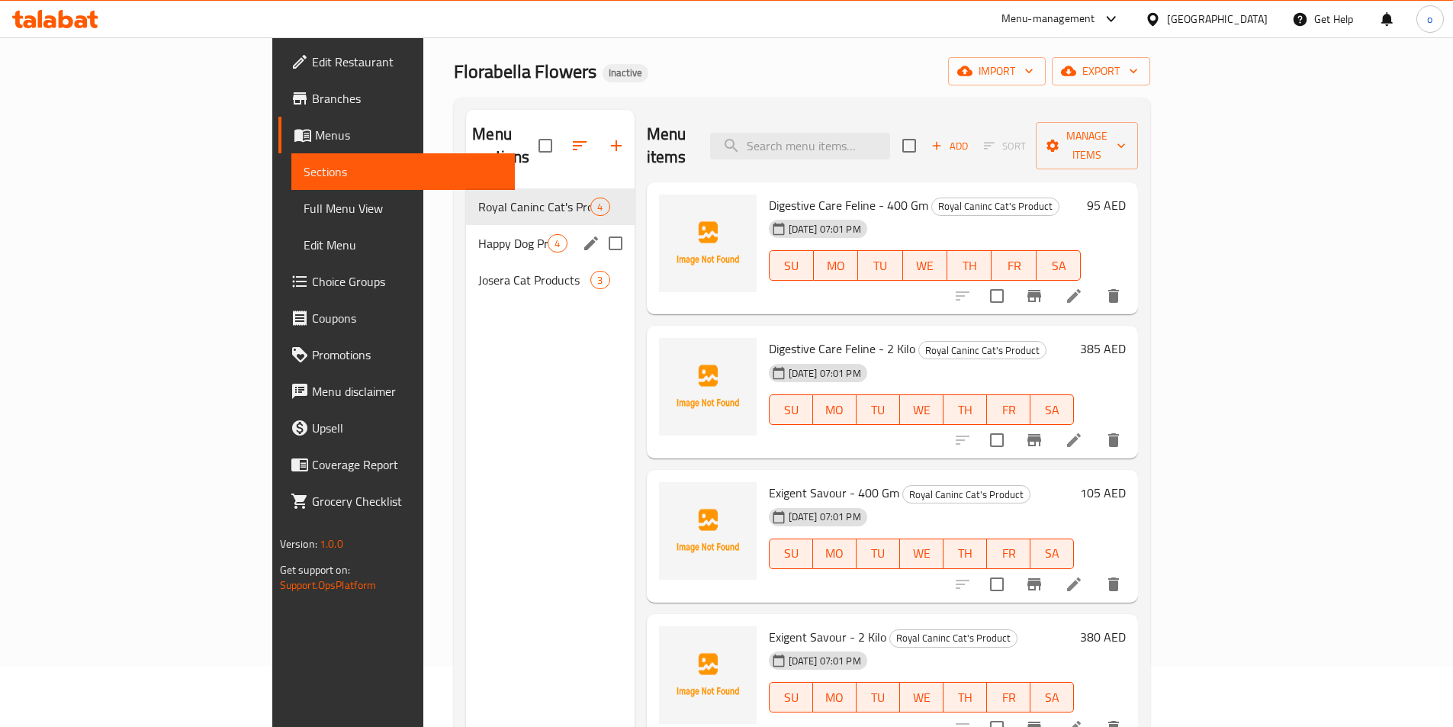
click at [478, 234] on span "Happy Dog Products" at bounding box center [512, 243] width 69 height 18
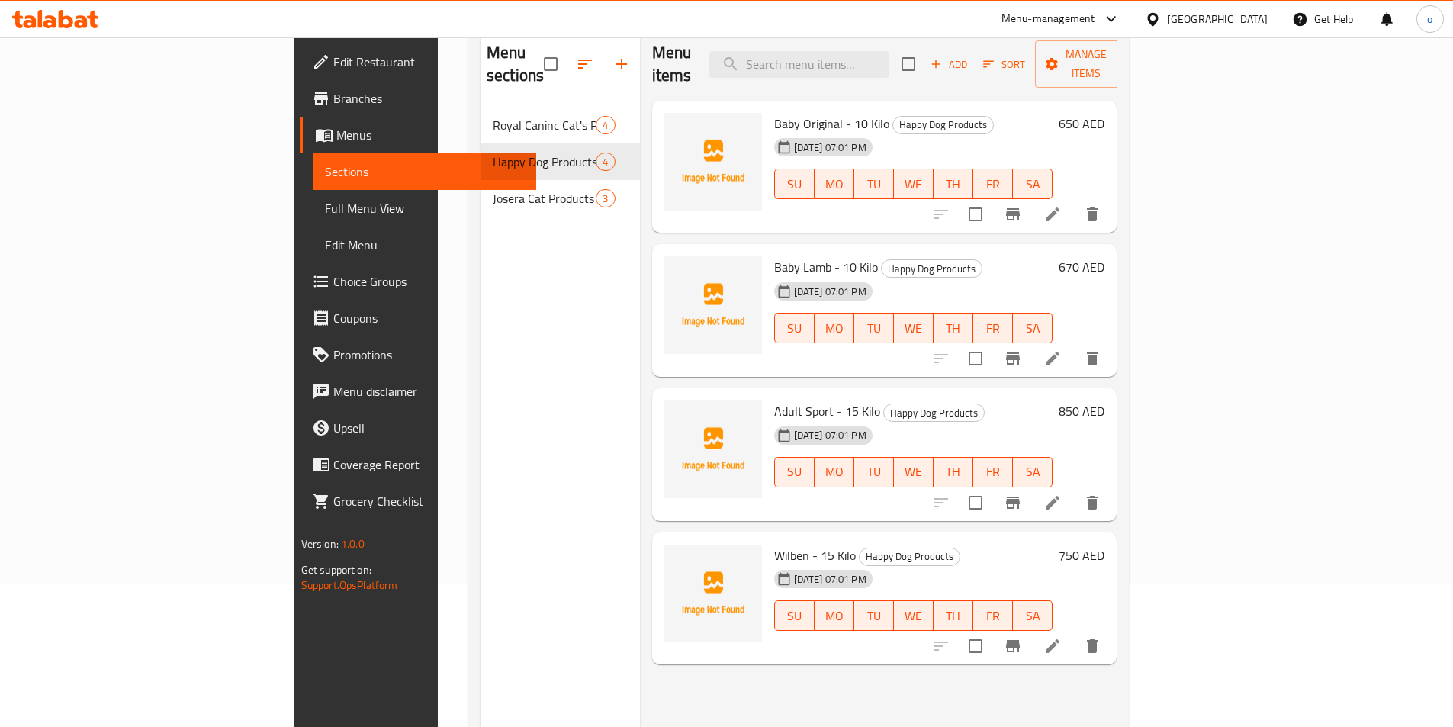
scroll to position [214, 0]
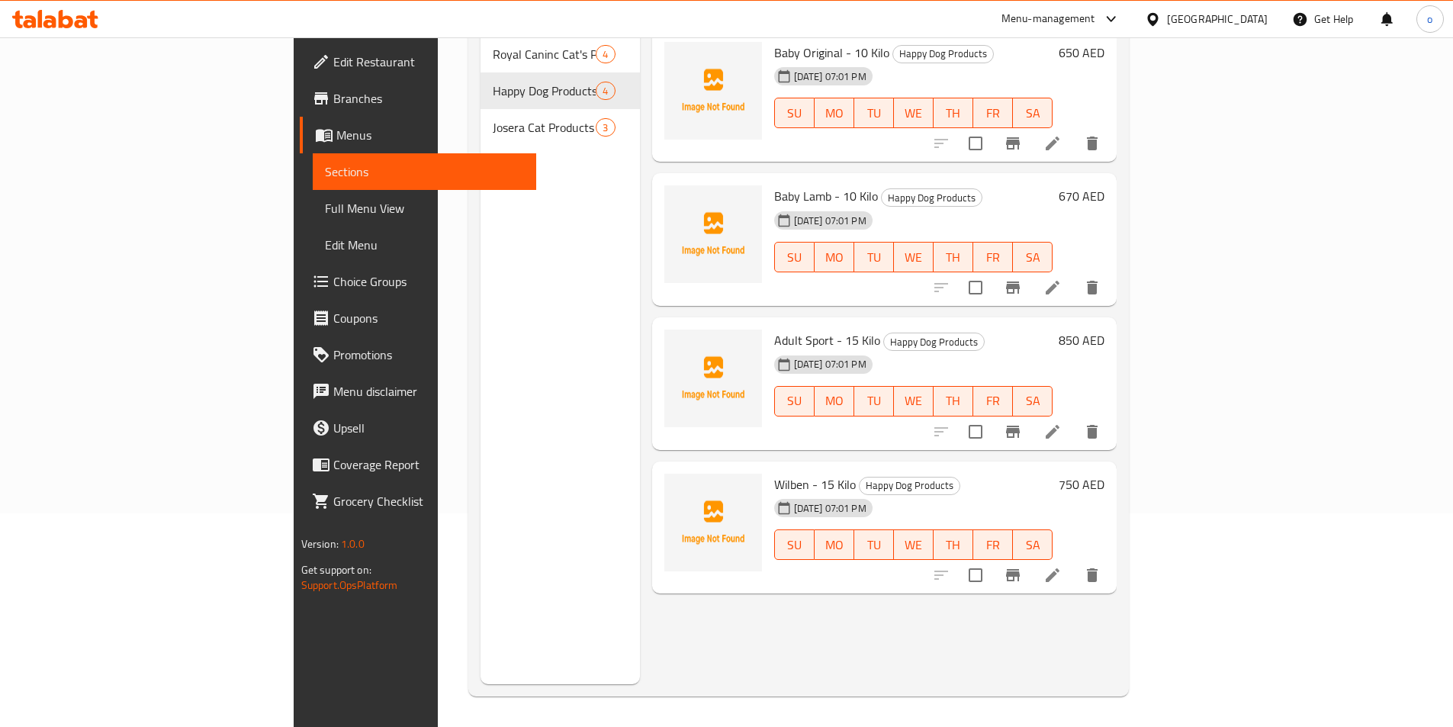
click at [1062, 566] on icon at bounding box center [1053, 575] width 18 height 18
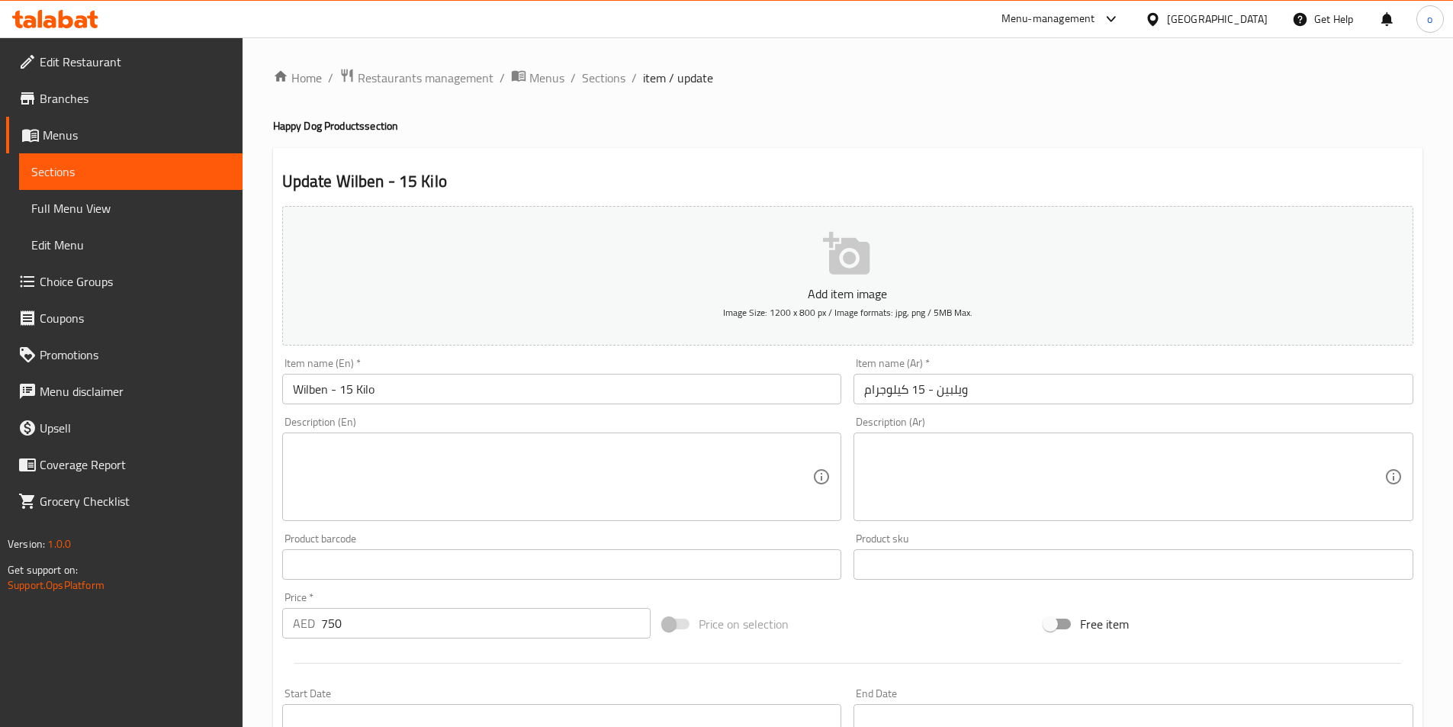
click at [876, 394] on input "ويلبين - 15 كيلوجرام" at bounding box center [1134, 389] width 560 height 31
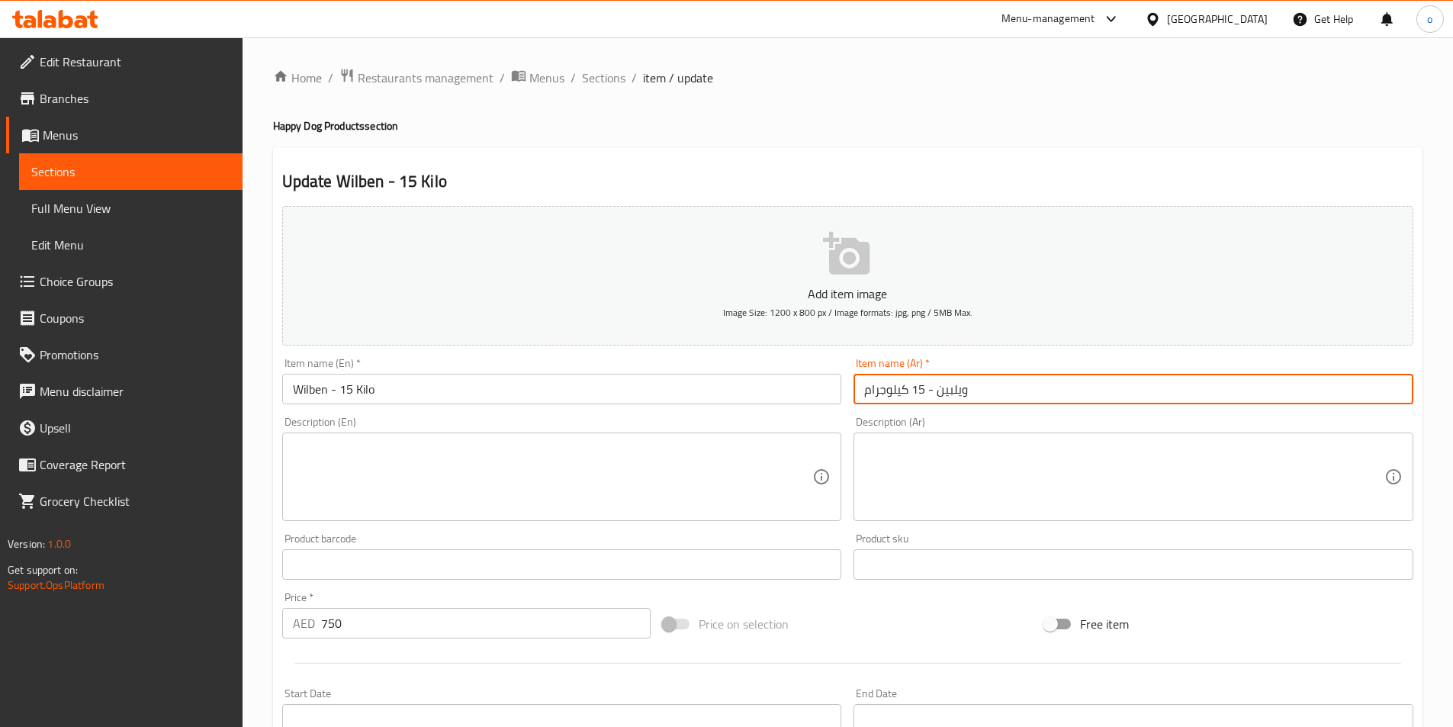
drag, startPoint x: 887, startPoint y: 390, endPoint x: 836, endPoint y: 385, distance: 51.3
click at [836, 385] on div "Add item image Image Size: 1200 x 800 px / Image formats: jpg, png / 5MB Max. I…" at bounding box center [847, 529] width 1143 height 658
type input "ويلبين - 15 كيلو"
click at [606, 79] on span "Sections" at bounding box center [603, 78] width 43 height 18
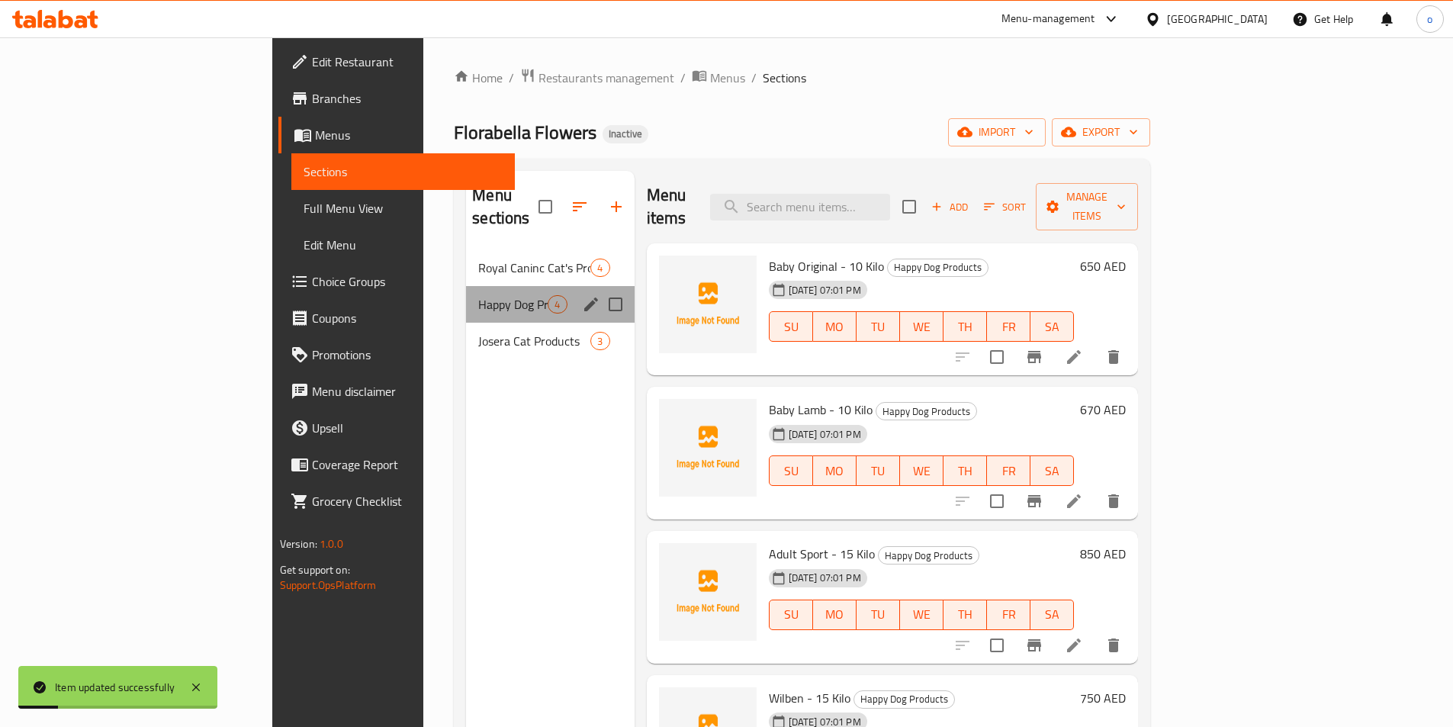
click at [466, 297] on div "Happy Dog Products 4" at bounding box center [550, 304] width 168 height 37
click at [466, 323] on div "Josera Cat Products 3" at bounding box center [550, 341] width 168 height 37
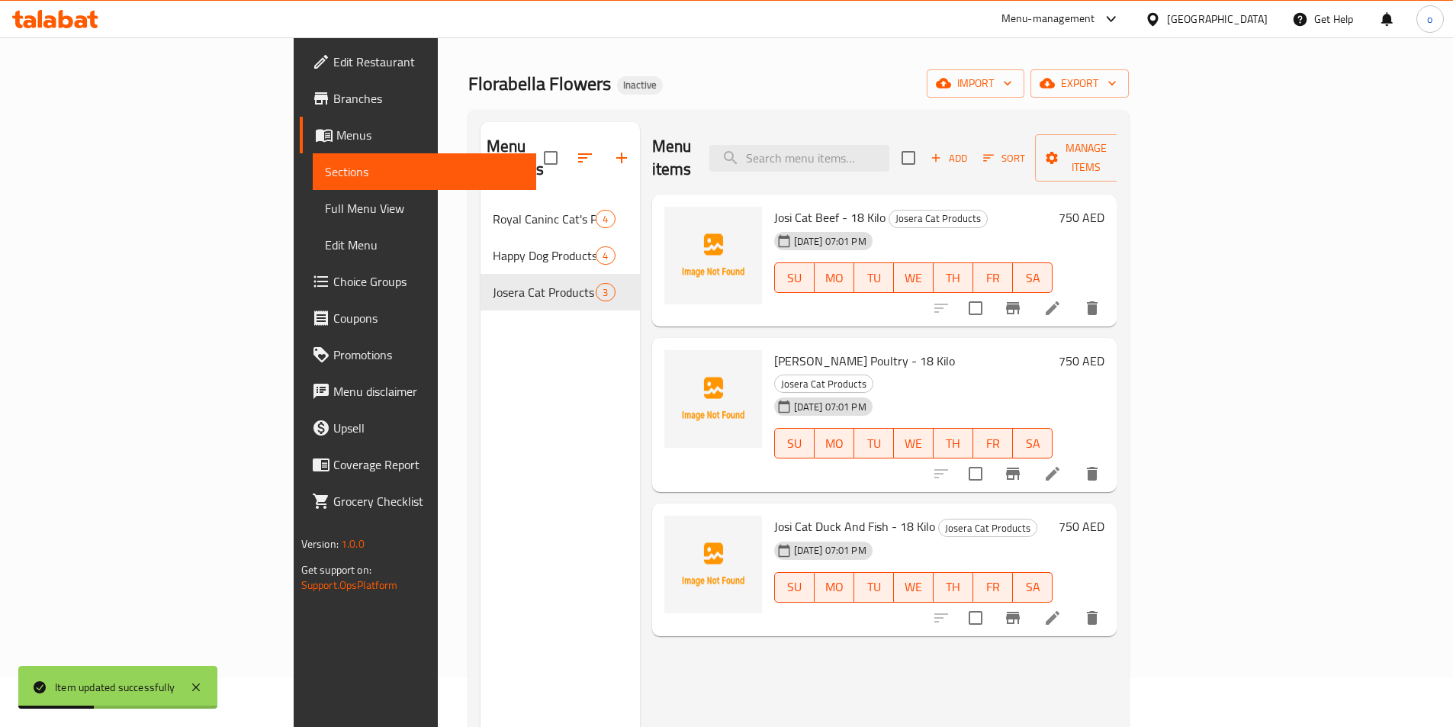
scroll to position [76, 0]
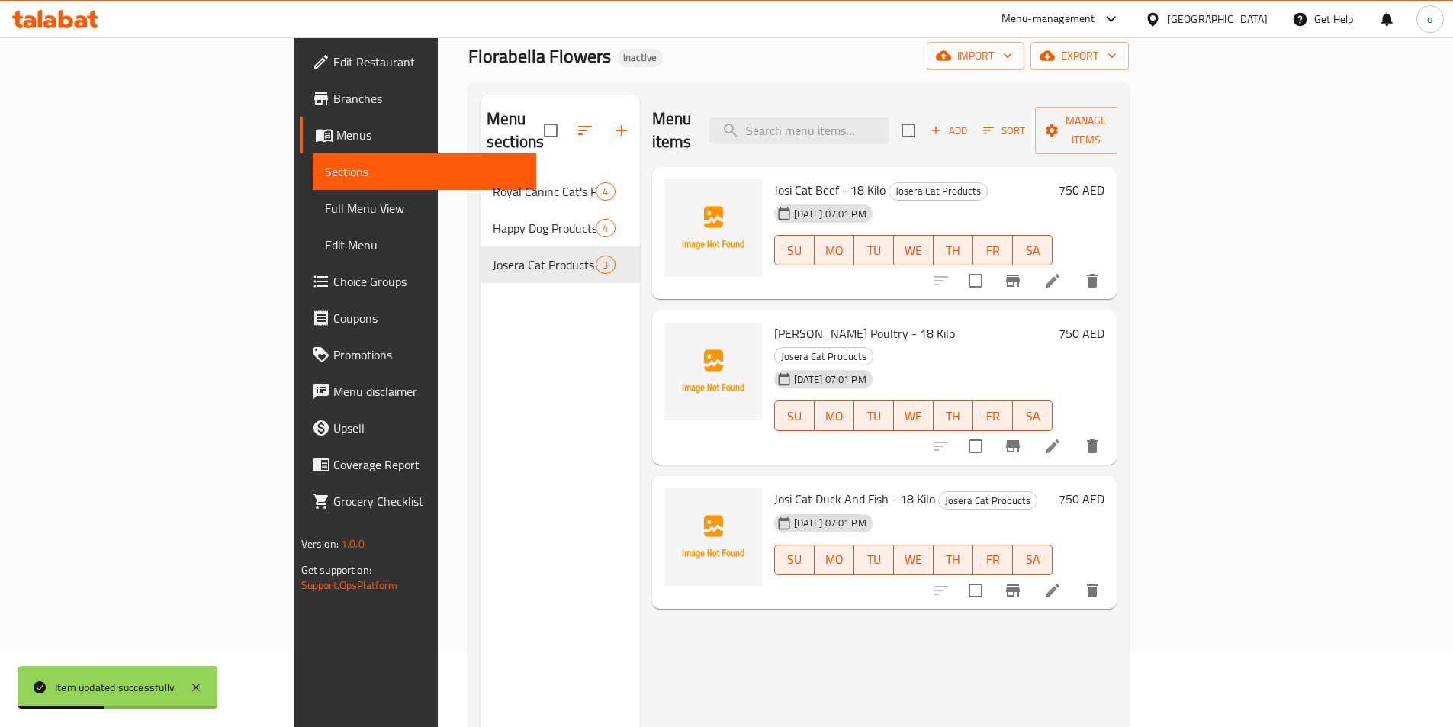
click at [1060, 274] on icon at bounding box center [1053, 281] width 14 height 14
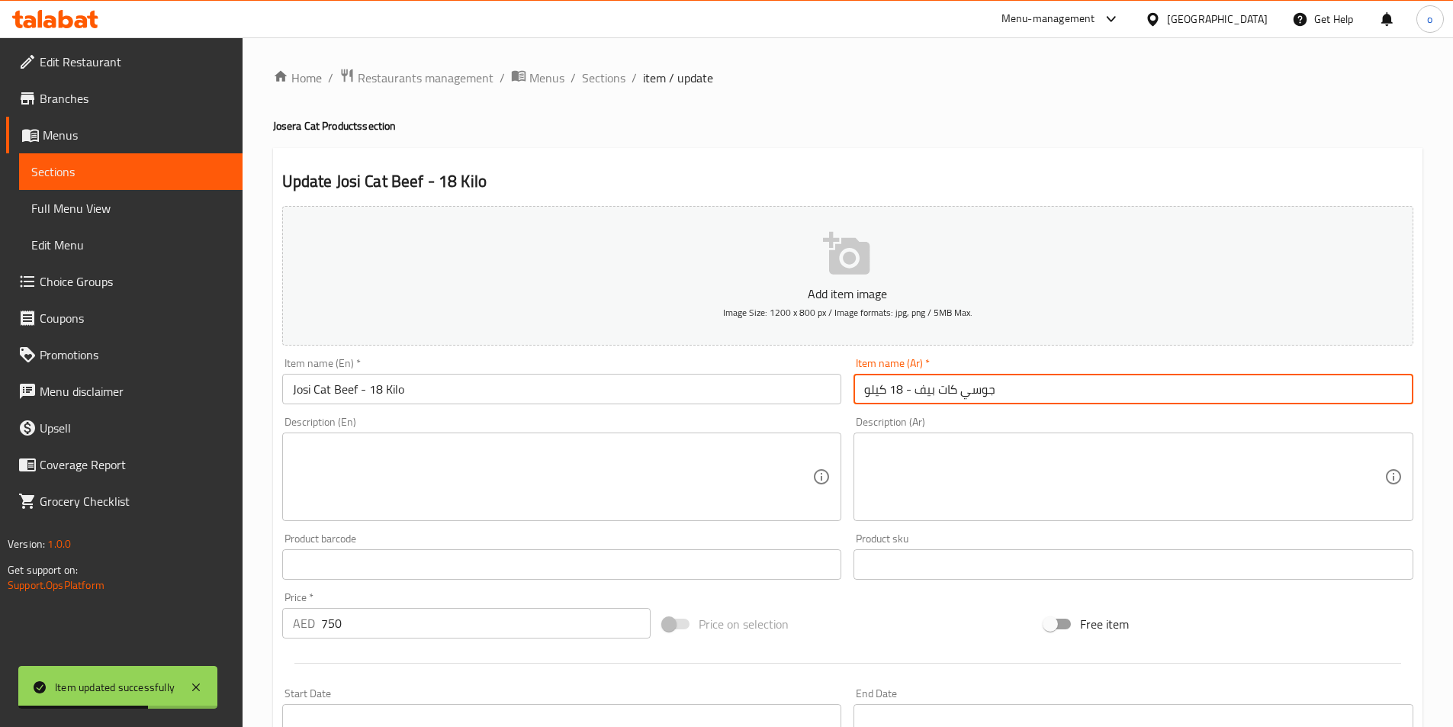
click at [931, 392] on input "جوسي كات بيف - 18 كيلو" at bounding box center [1134, 389] width 560 height 31
type input "جوسي كات لحم بقري - 18 كيلو"
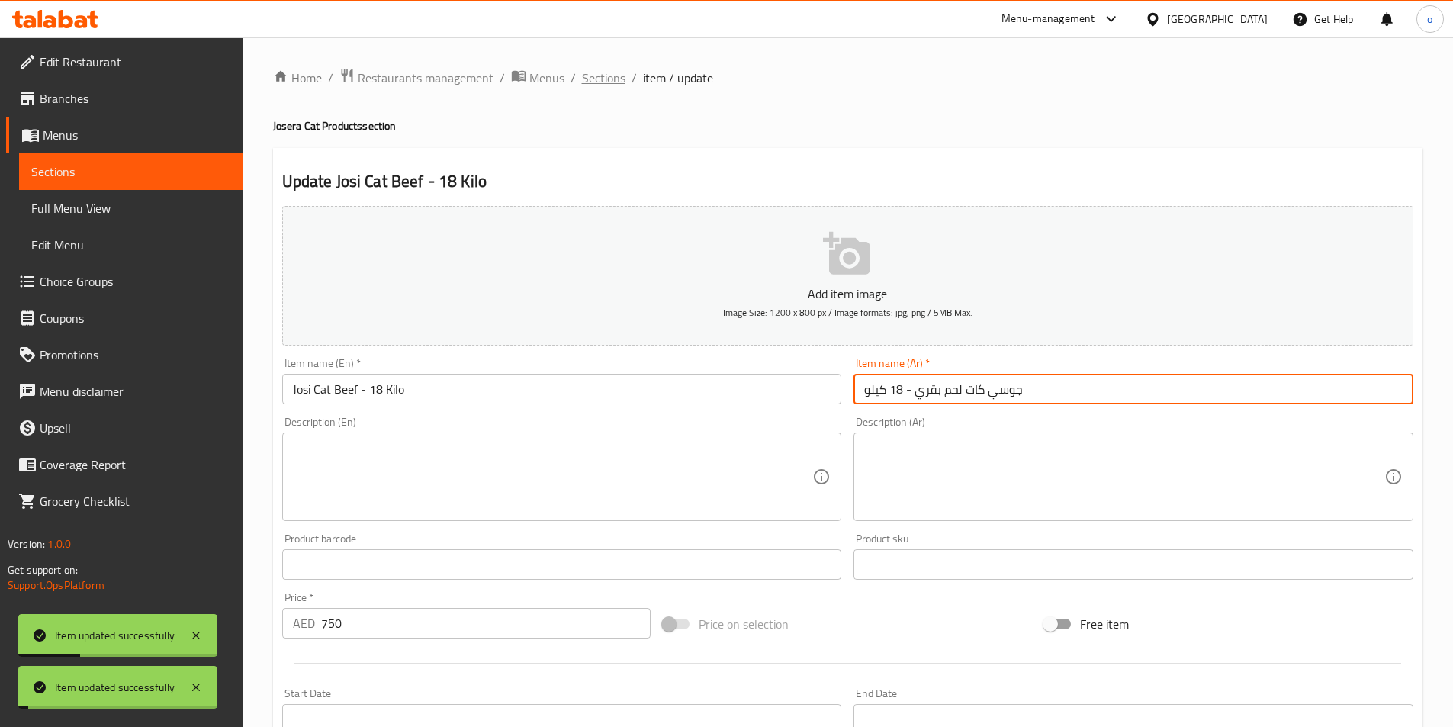
click at [599, 74] on span "Sections" at bounding box center [603, 78] width 43 height 18
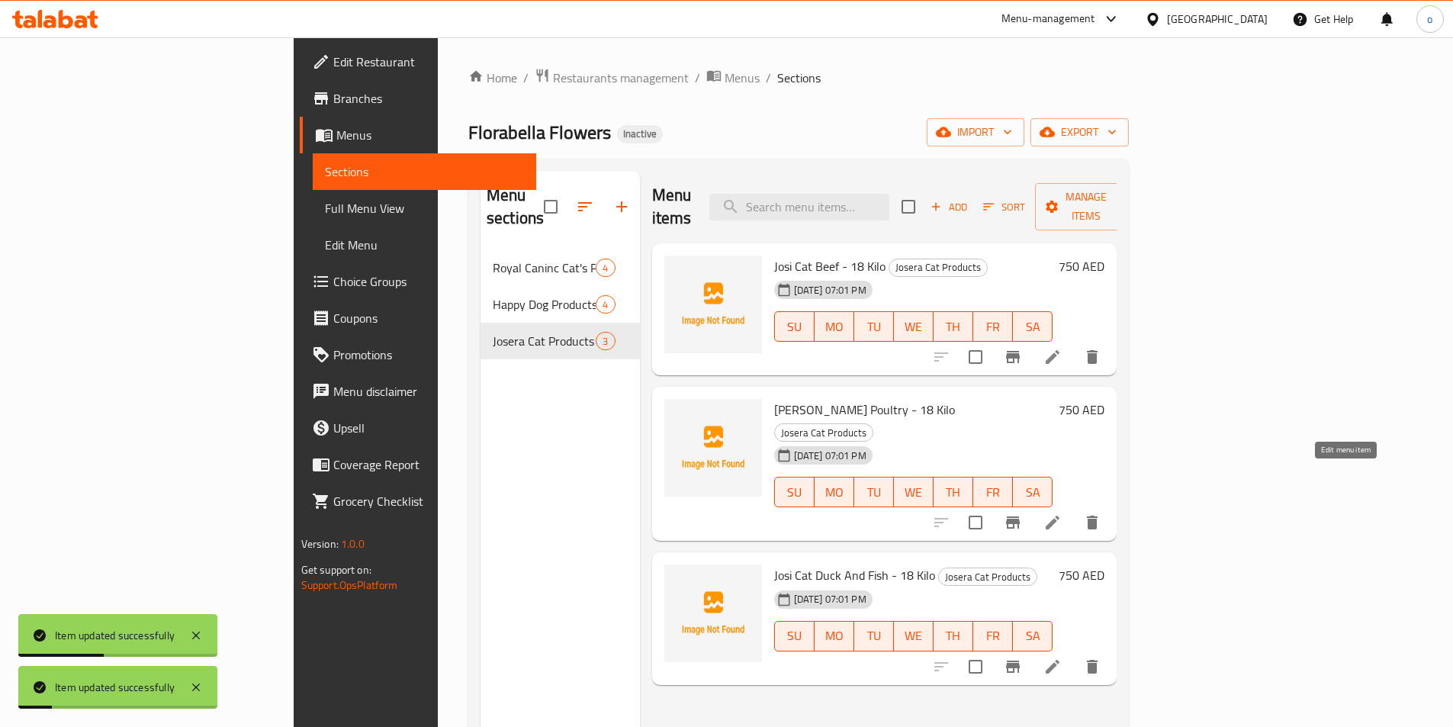
click at [1062, 513] on icon at bounding box center [1053, 522] width 18 height 18
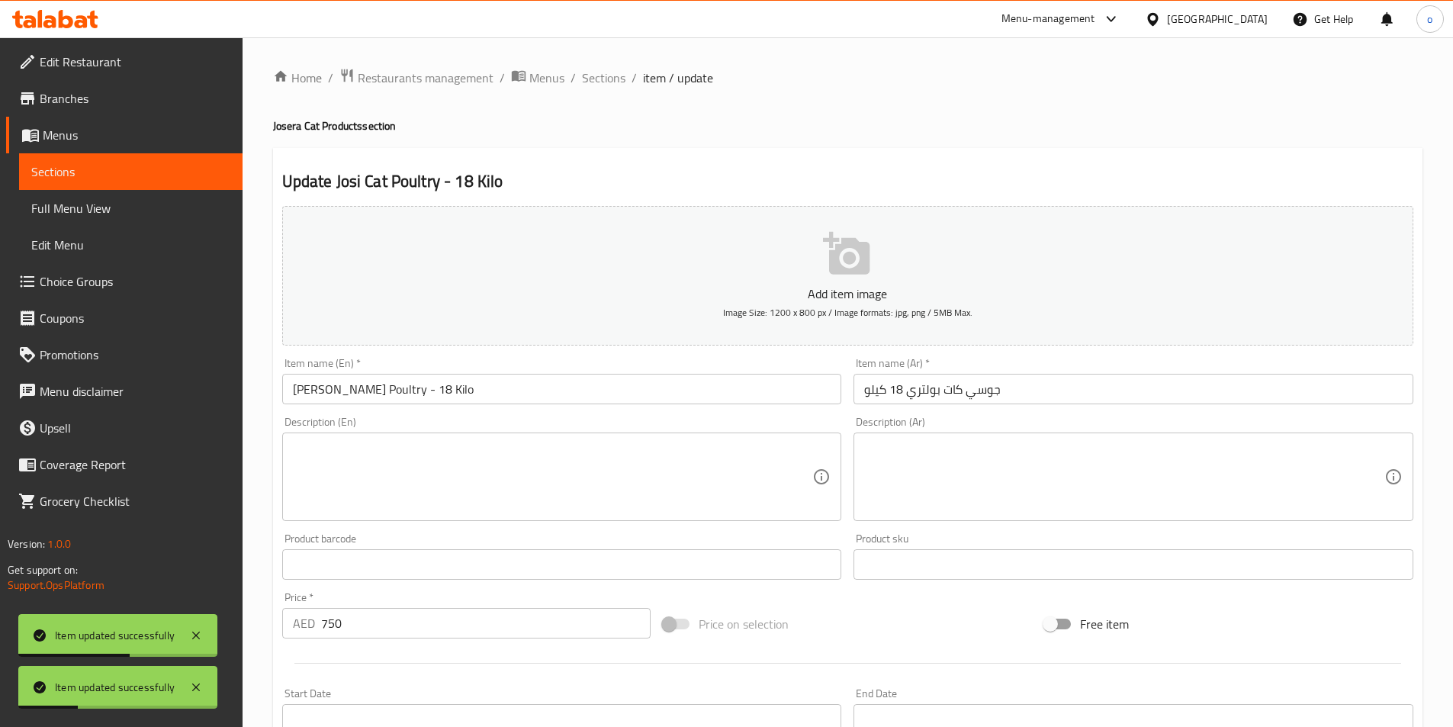
click at [933, 399] on input "جوسي كات بولتري 18 كيلو" at bounding box center [1134, 389] width 560 height 31
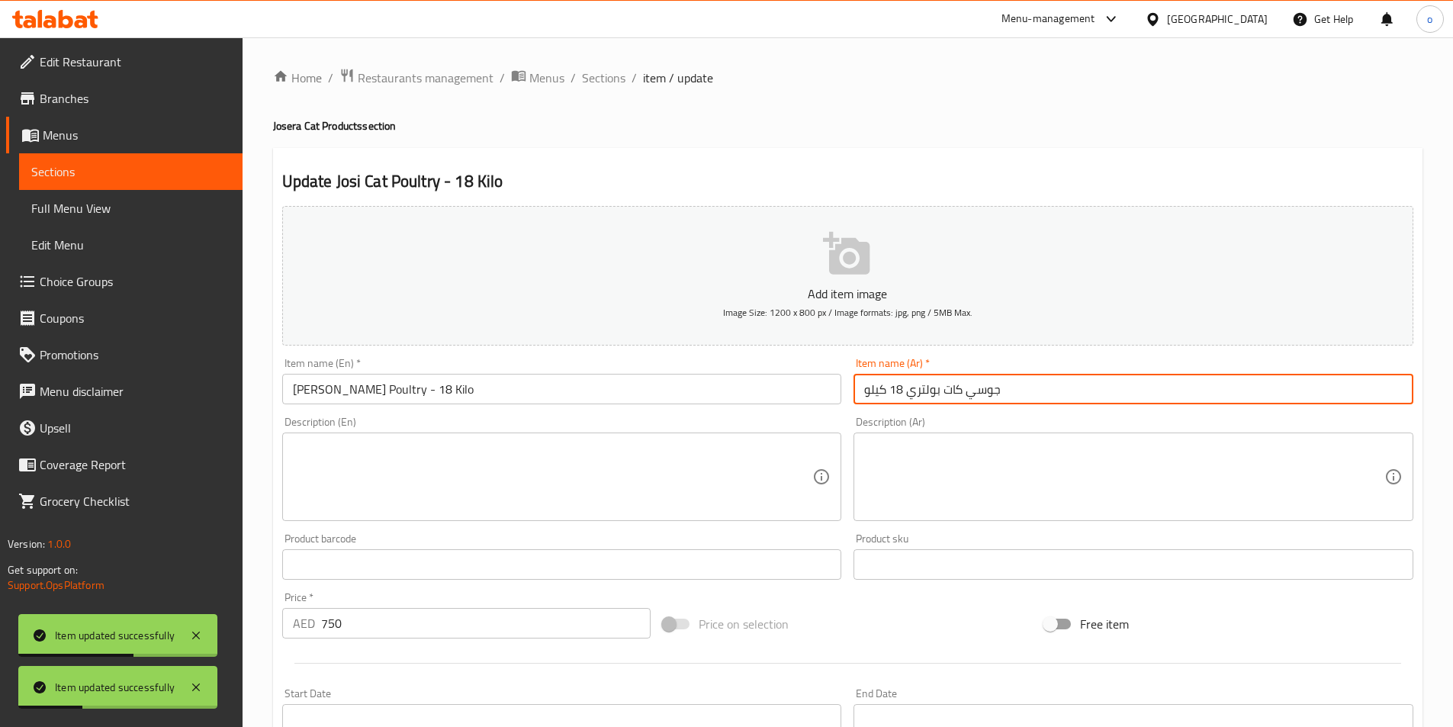
click at [933, 399] on input "جوسي كات بولتري 18 كيلو" at bounding box center [1134, 389] width 560 height 31
type input "جوسي كات الطيور 18 كيلو"
click at [361, 397] on input "[PERSON_NAME] Poultry - 18 Kilo" at bounding box center [562, 389] width 560 height 31
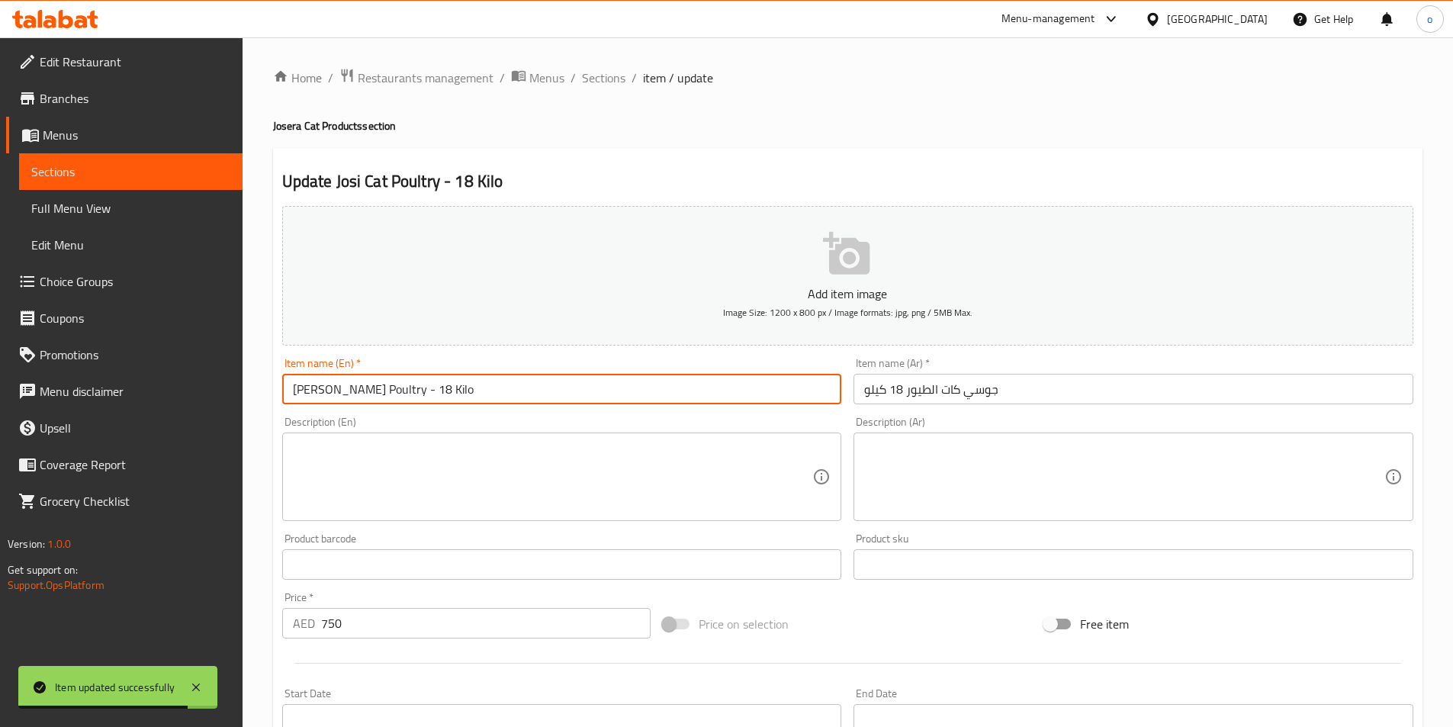
click at [361, 397] on input "[PERSON_NAME] Poultry - 18 Kilo" at bounding box center [562, 389] width 560 height 31
click at [604, 69] on span "Sections" at bounding box center [603, 78] width 43 height 18
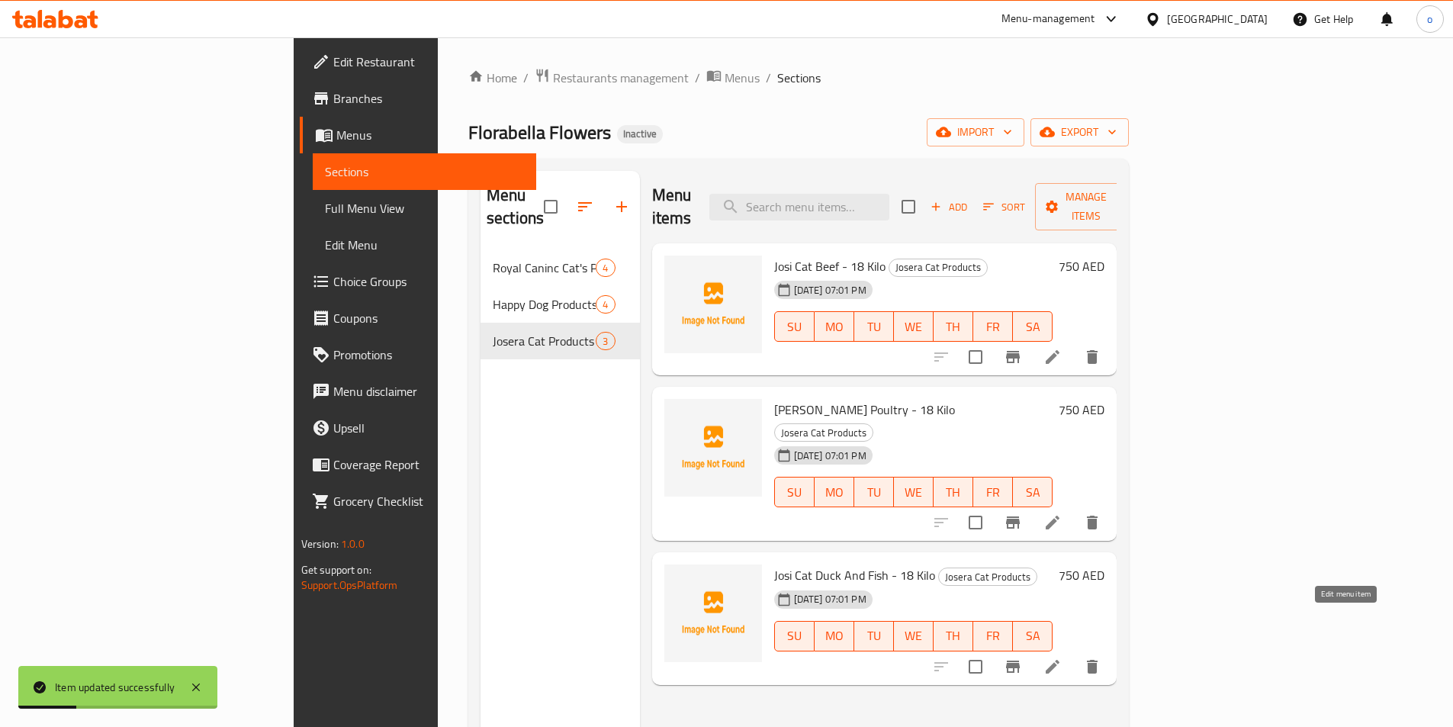
click at [1062, 658] on icon at bounding box center [1053, 667] width 18 height 18
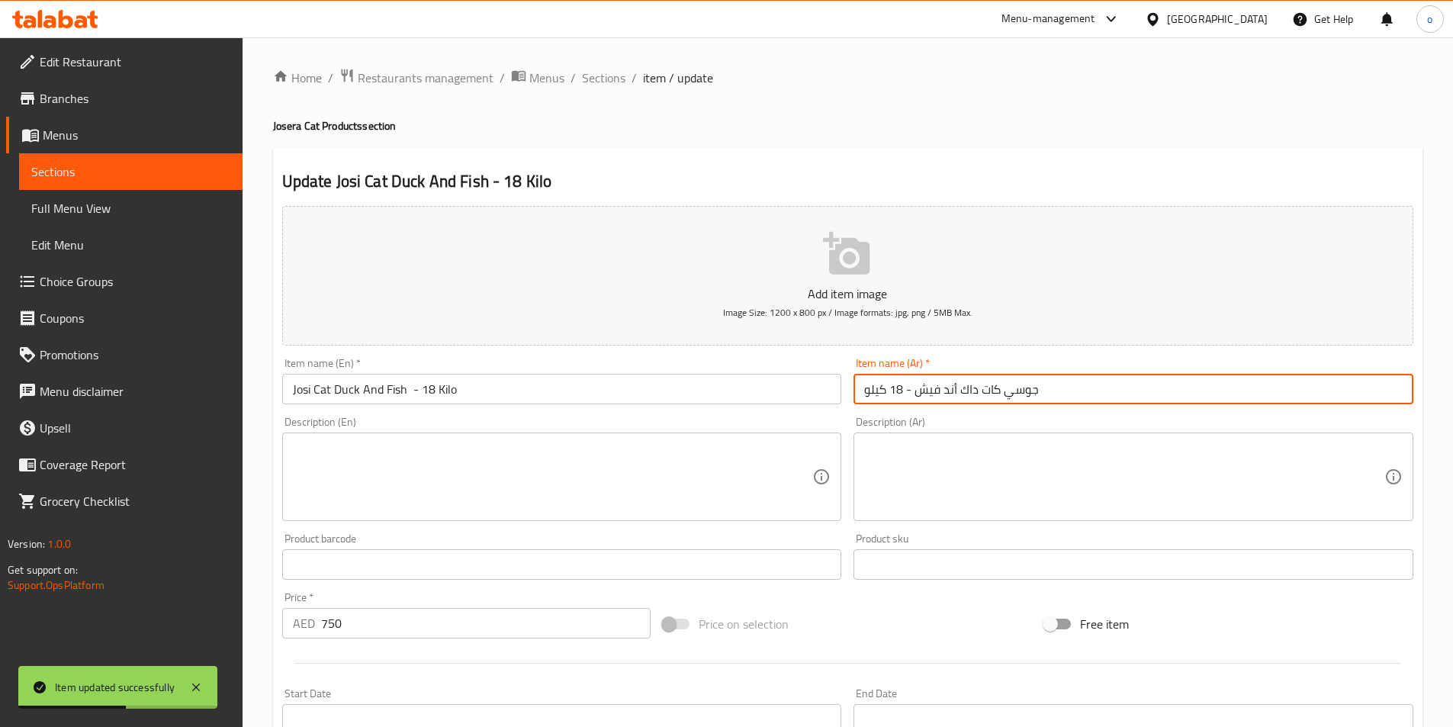
drag, startPoint x: 977, startPoint y: 400, endPoint x: 915, endPoint y: 401, distance: 61.8
click at [915, 401] on input "جوسي كات داك أند فيش - 18 كيلو" at bounding box center [1134, 389] width 560 height 31
type input "جوسي كات بط وسمك - 18 كيلو"
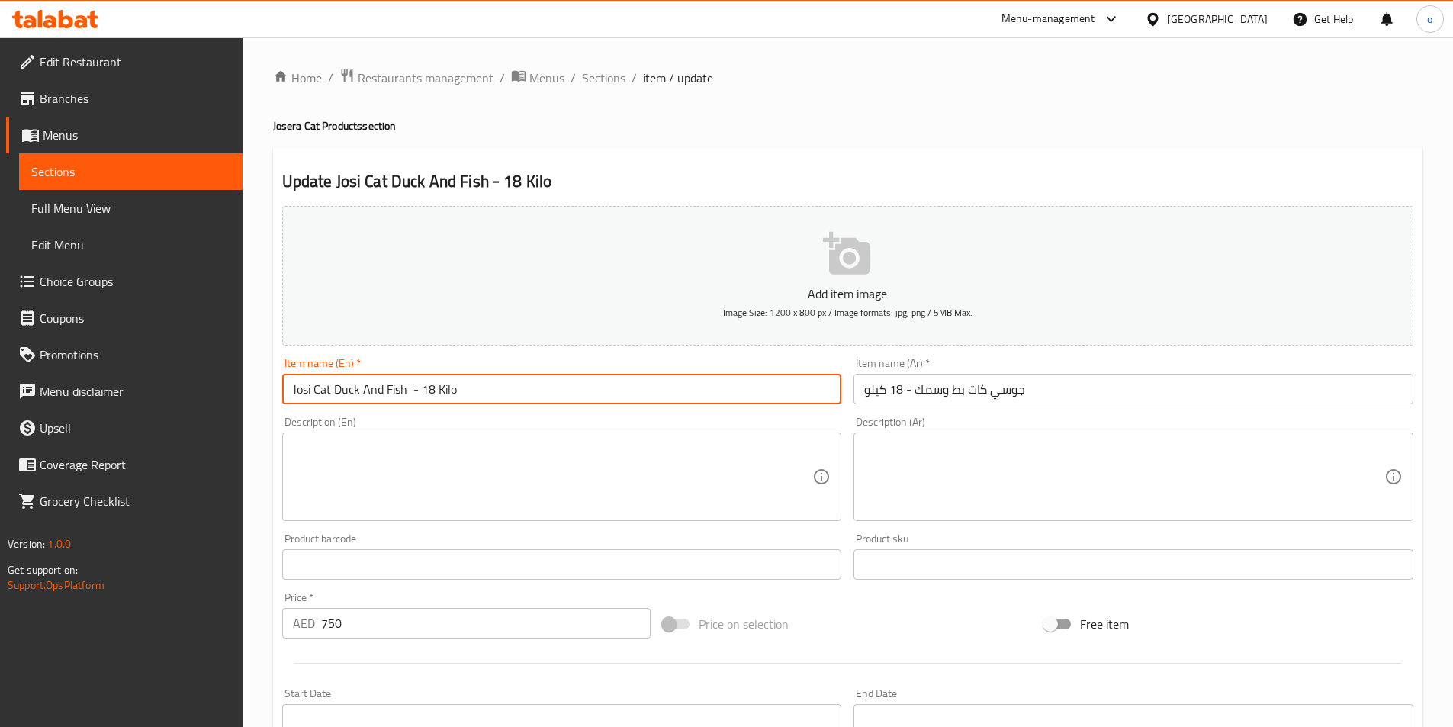
click at [352, 384] on input "Josi Cat Duck And Fish - 18 Kilo" at bounding box center [562, 389] width 560 height 31
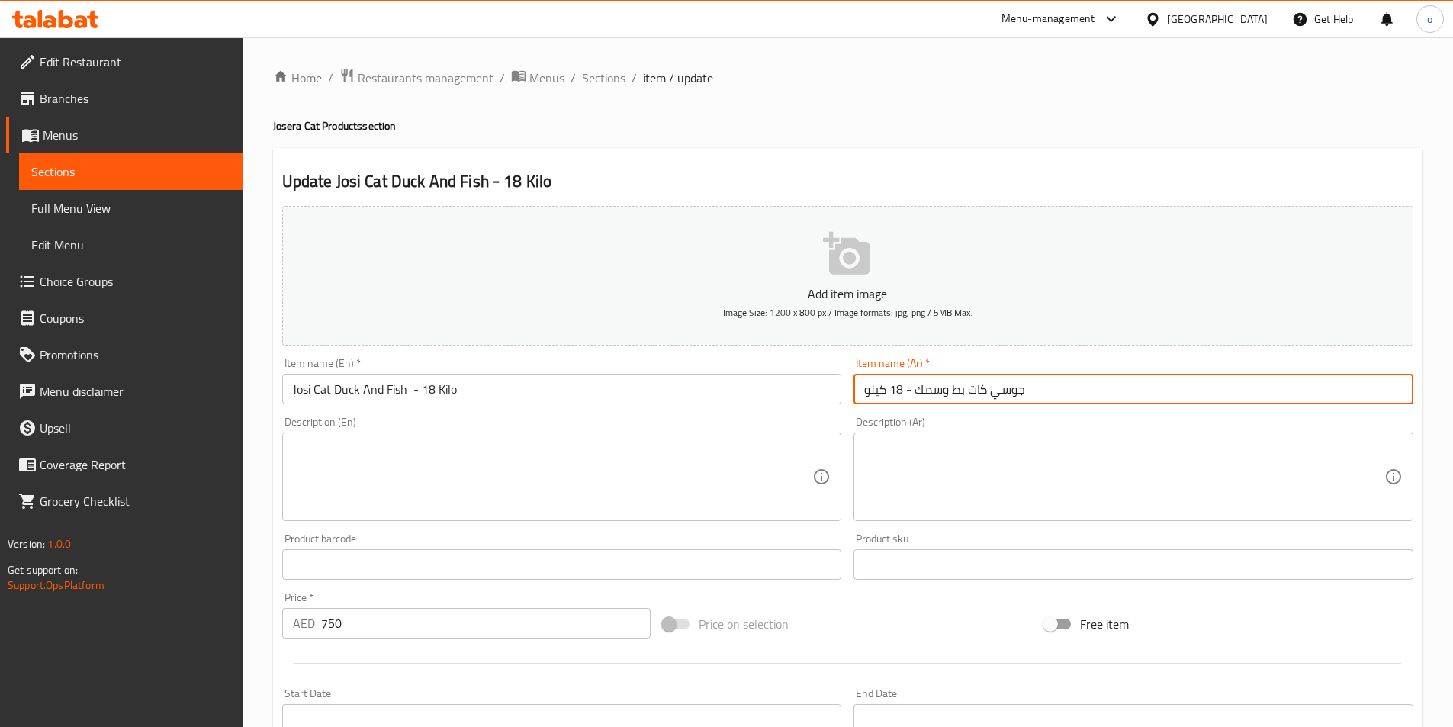
click at [1065, 382] on input "جوسي كات بط وسمك - 18 كيلو" at bounding box center [1134, 389] width 560 height 31
click at [626, 85] on ol "Home / Restaurants management / Menus / Sections / item / update" at bounding box center [848, 78] width 1150 height 20
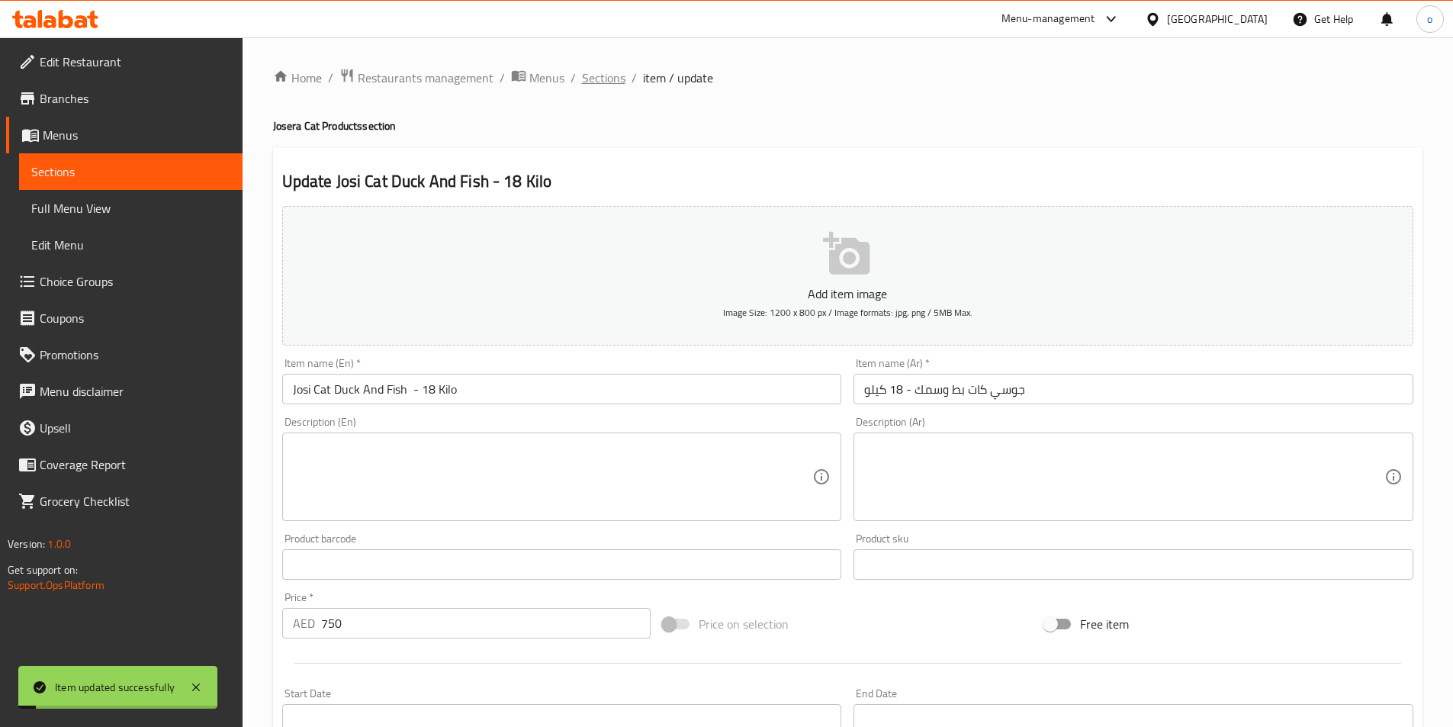
click at [619, 79] on span "Sections" at bounding box center [603, 78] width 43 height 18
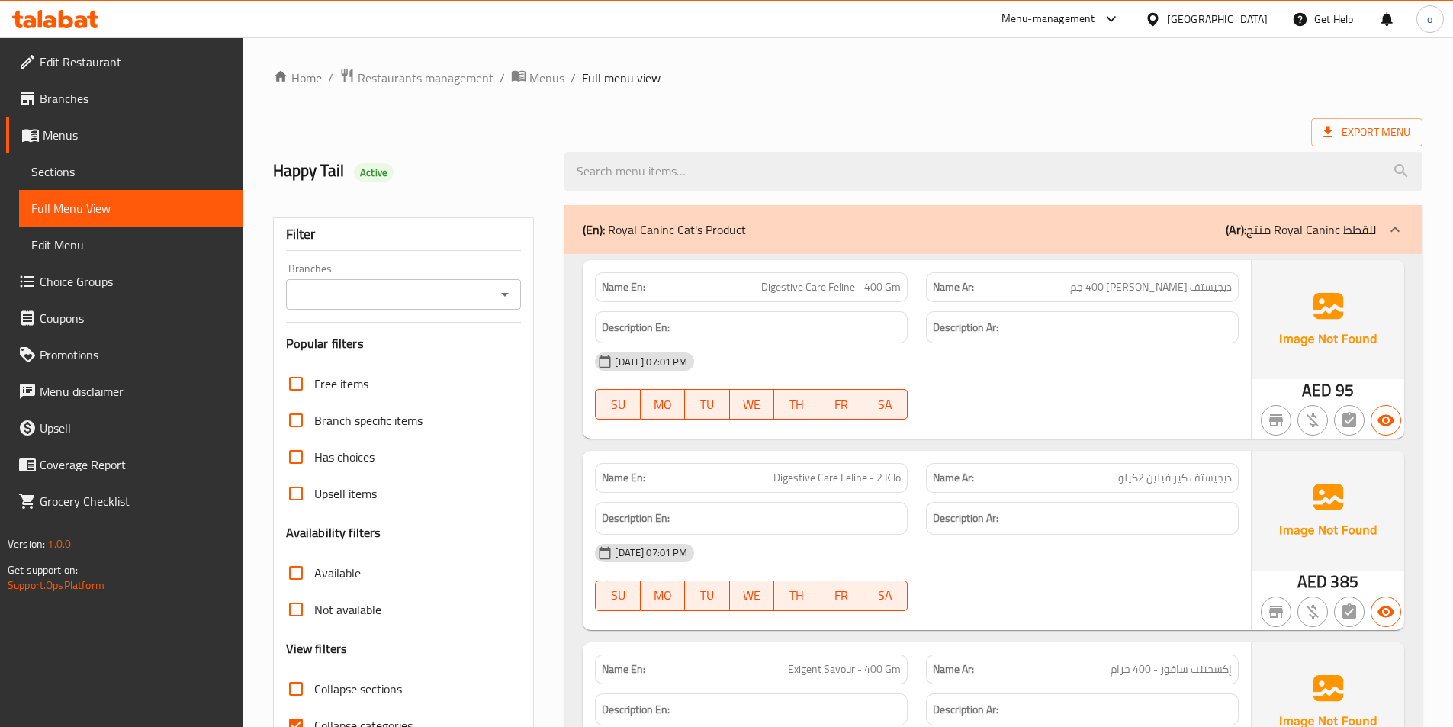
scroll to position [381, 0]
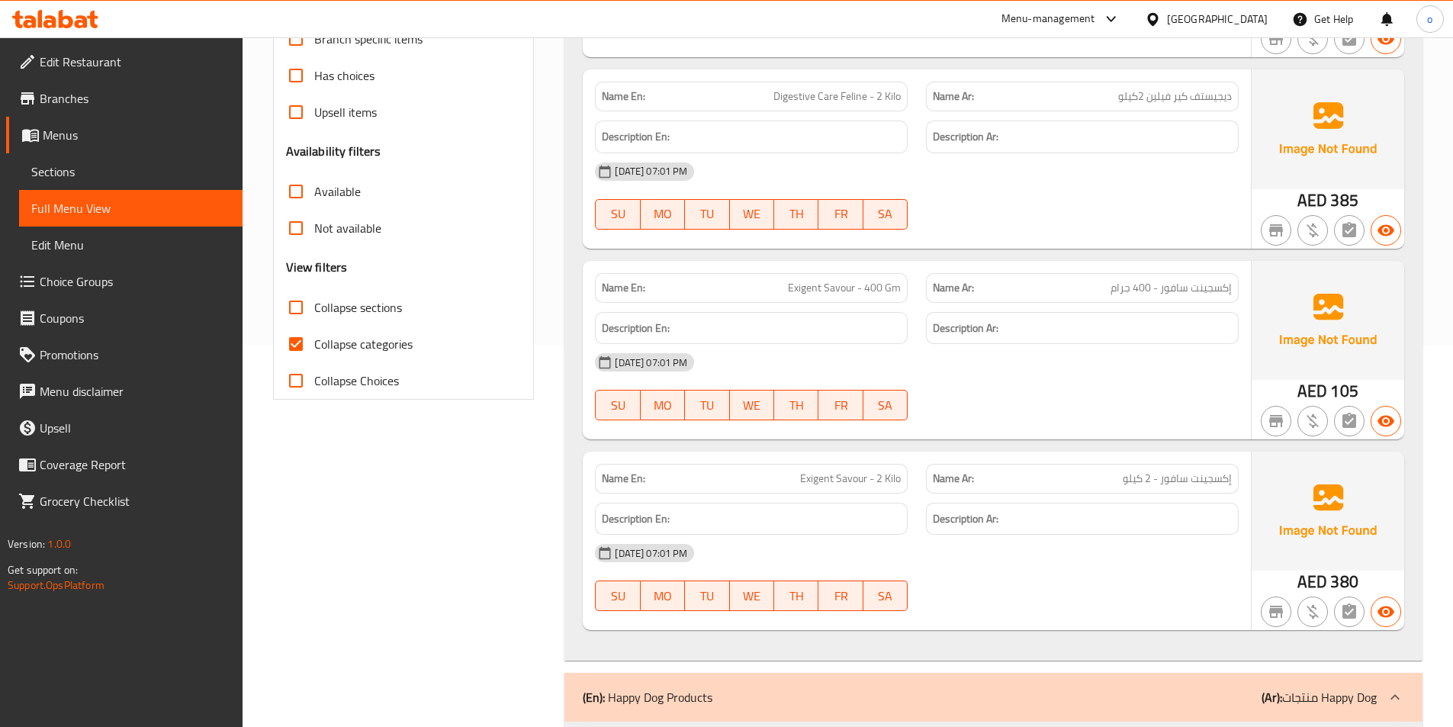
click at [330, 346] on span "Collapse categories" at bounding box center [363, 344] width 98 height 18
click at [314, 346] on input "Collapse categories" at bounding box center [296, 344] width 37 height 37
checkbox input "false"
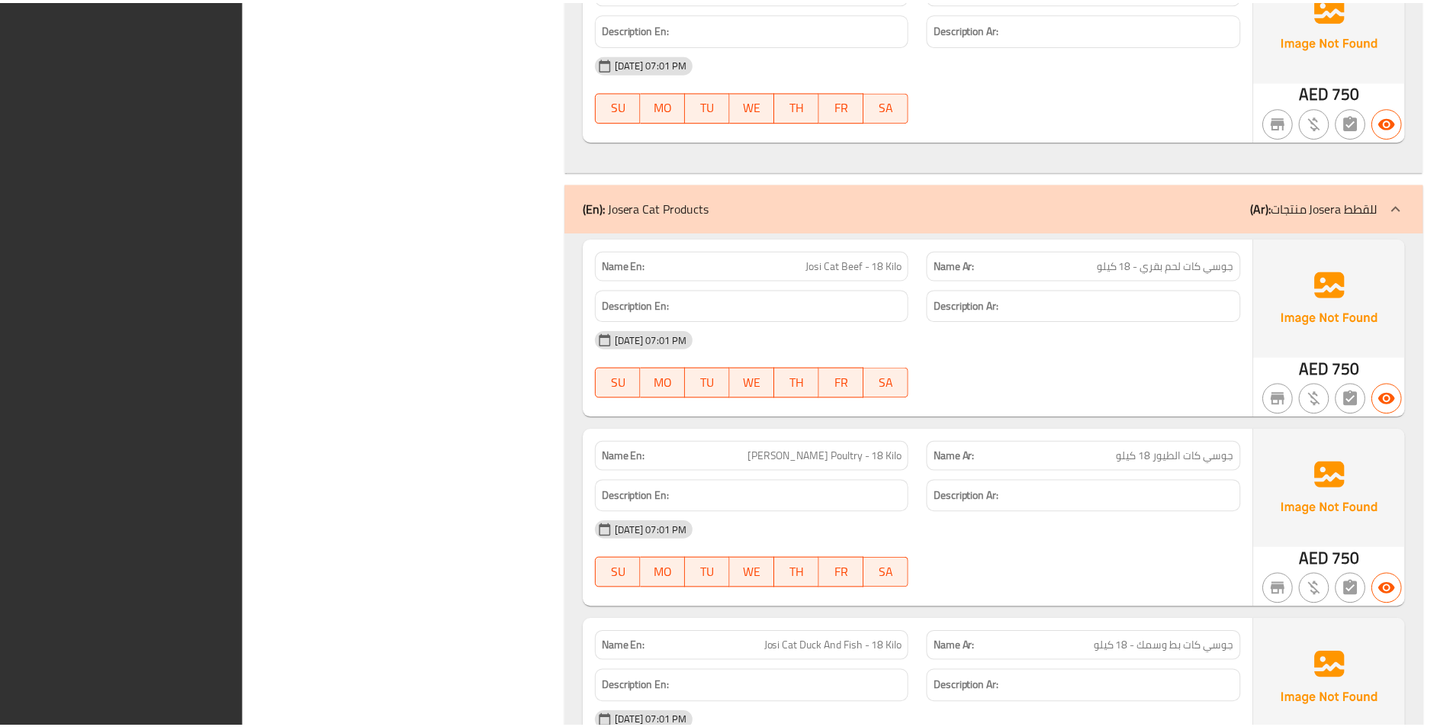
scroll to position [1854, 0]
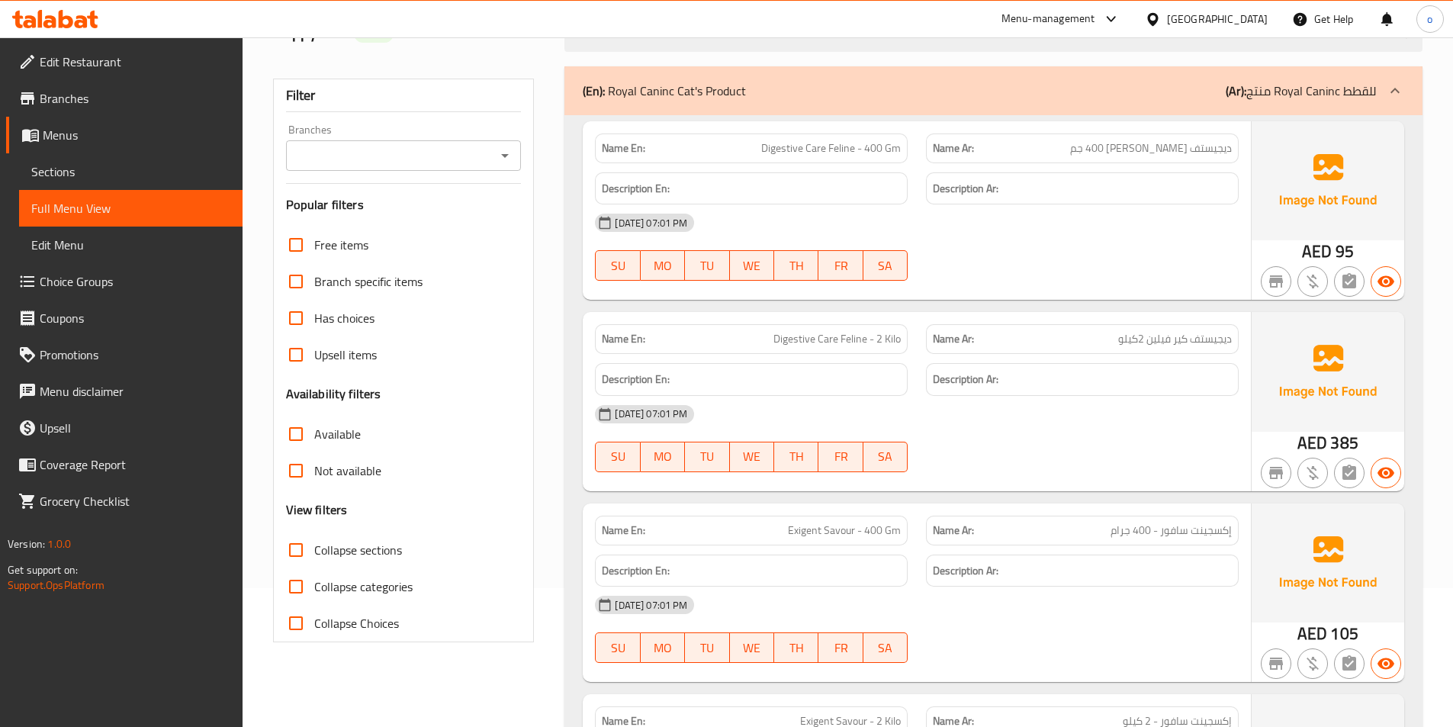
scroll to position [0, 0]
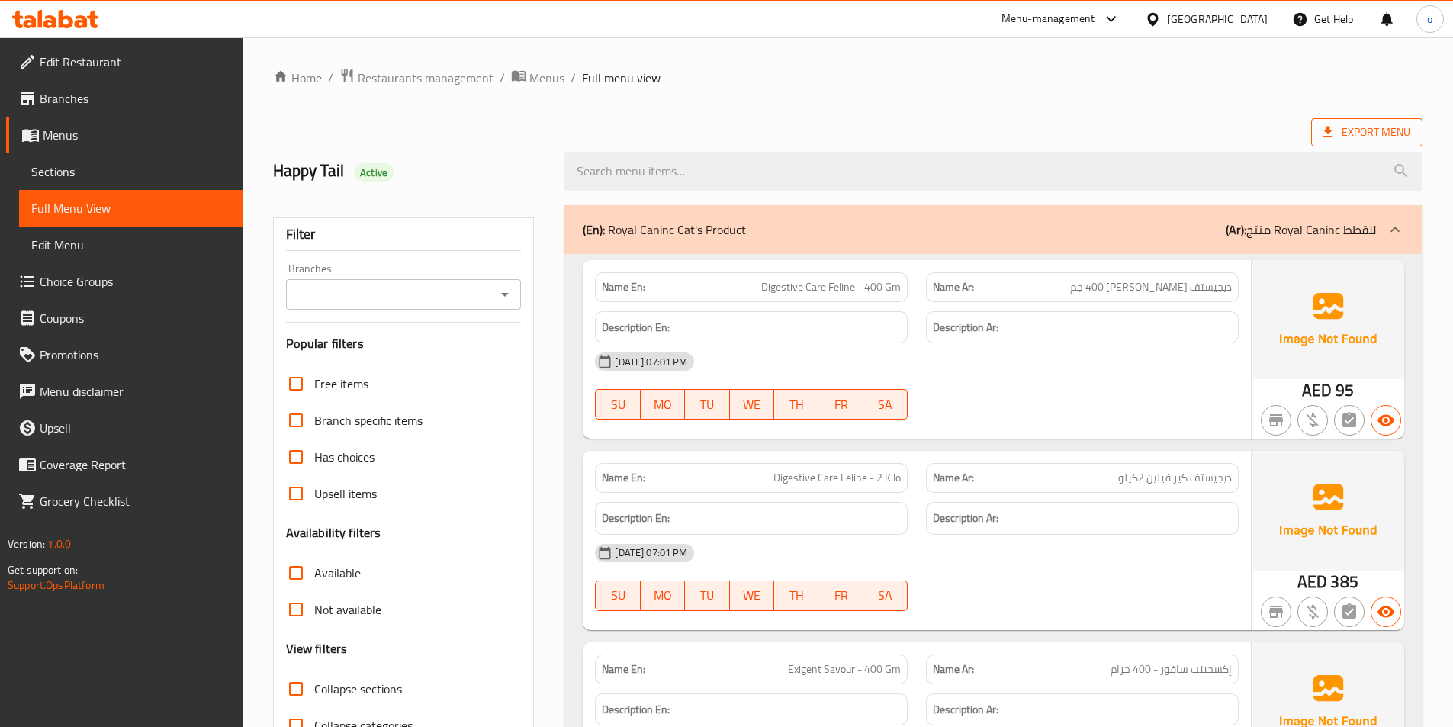
click at [1351, 129] on span "Export Menu" at bounding box center [1366, 132] width 87 height 19
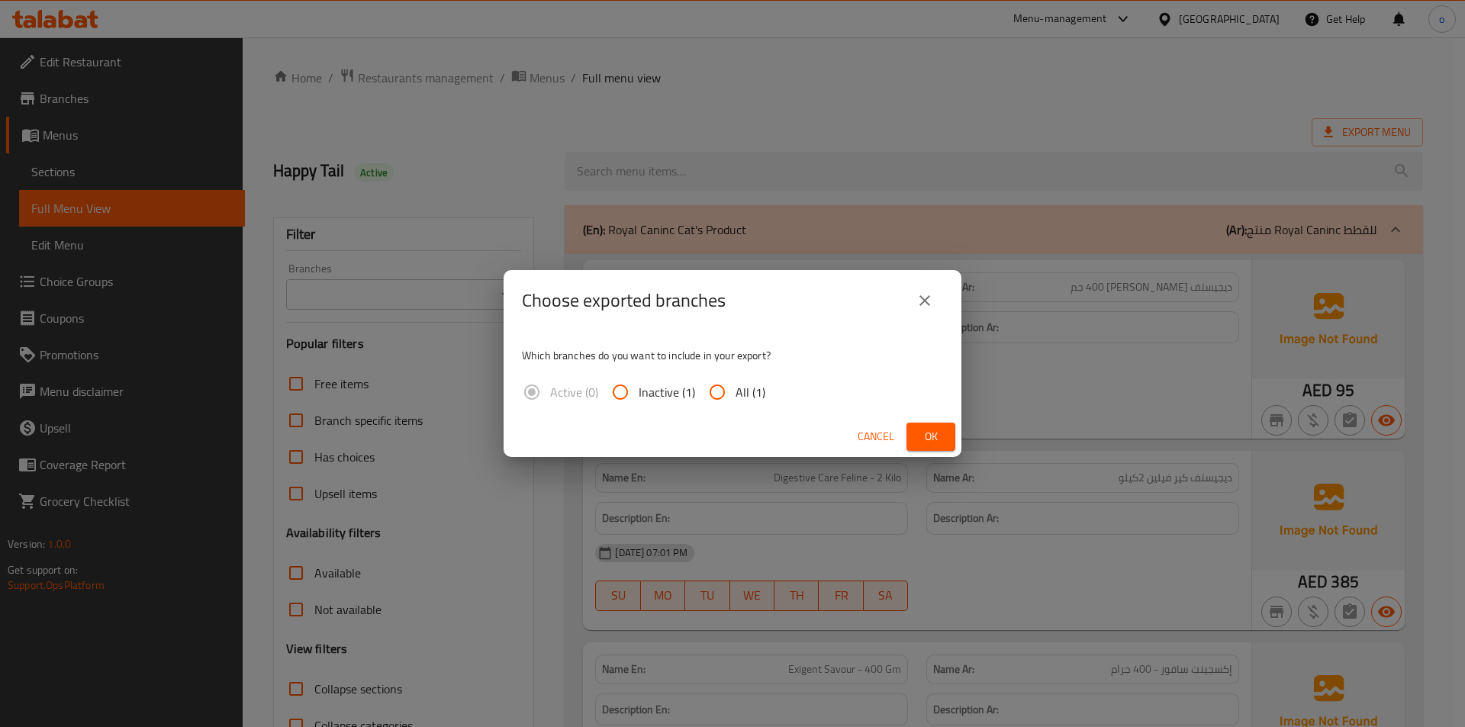
click at [735, 378] on label "All (1)" at bounding box center [732, 392] width 66 height 37
click at [735, 378] on input "All (1)" at bounding box center [717, 392] width 37 height 37
radio input "true"
click at [915, 433] on button "Ok" at bounding box center [930, 437] width 49 height 28
